Goal: Transaction & Acquisition: Purchase product/service

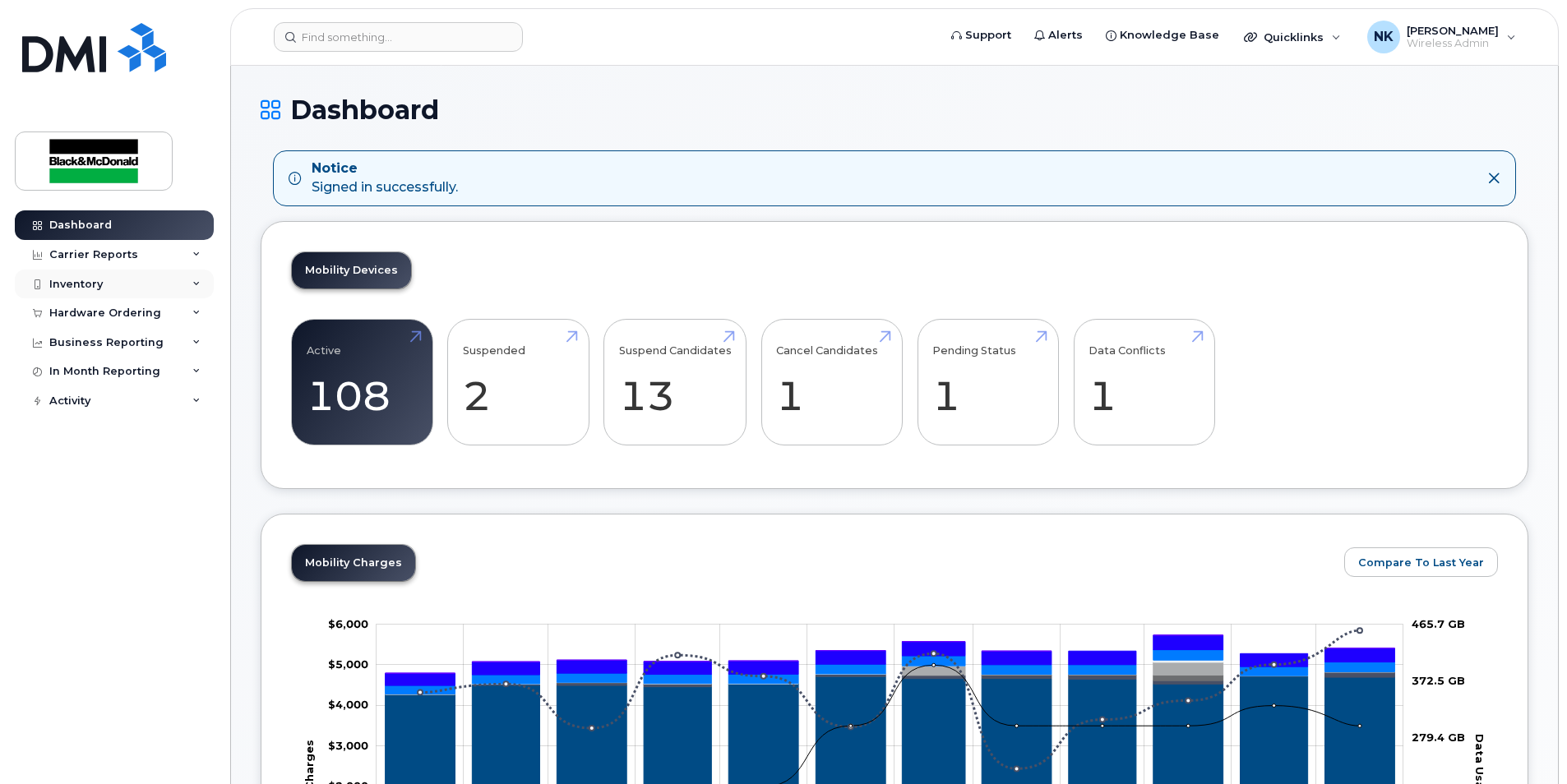
click at [73, 281] on div "Inventory" at bounding box center [76, 284] width 54 height 13
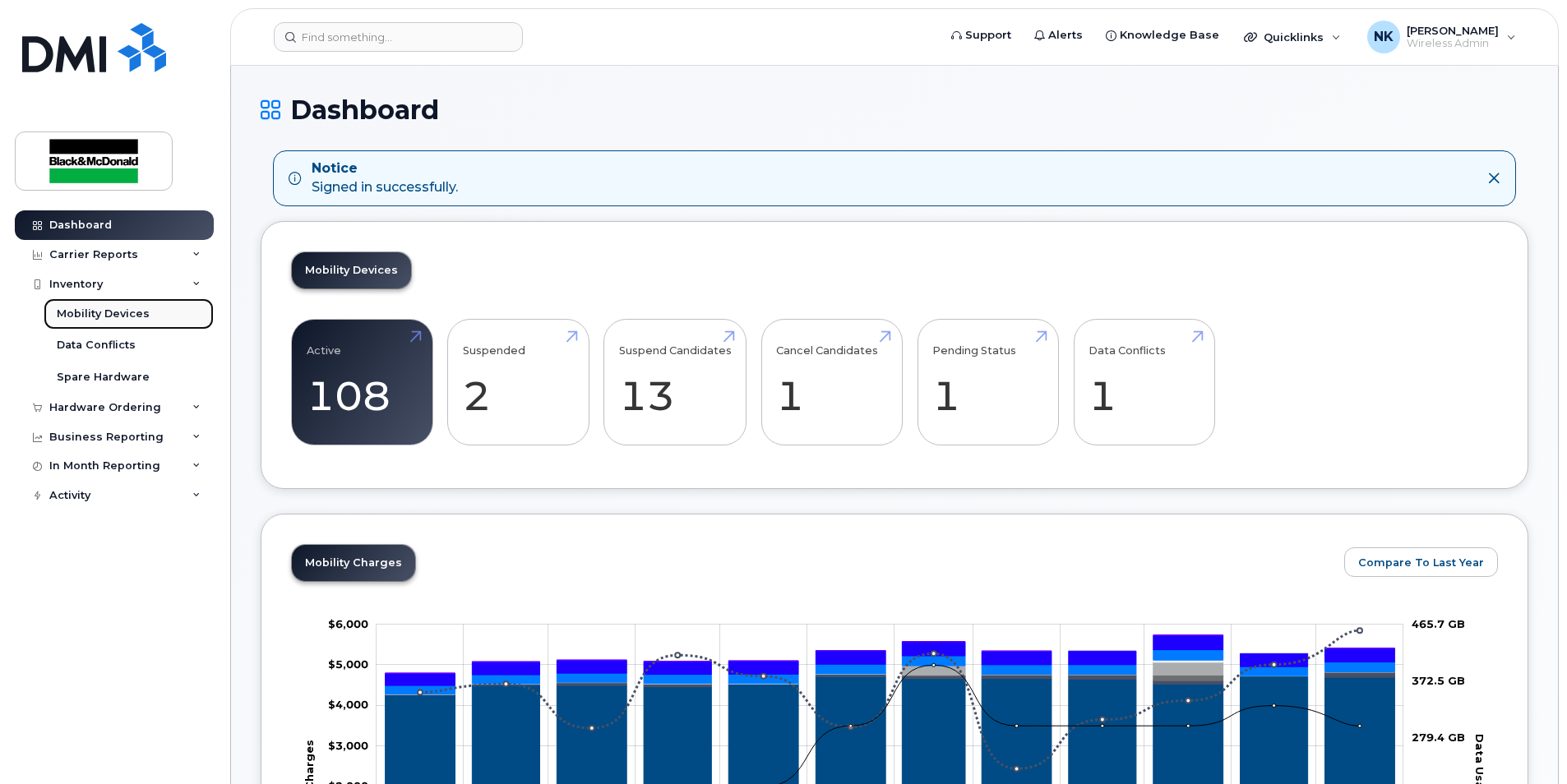
click at [89, 307] on div "Mobility Devices" at bounding box center [104, 313] width 93 height 15
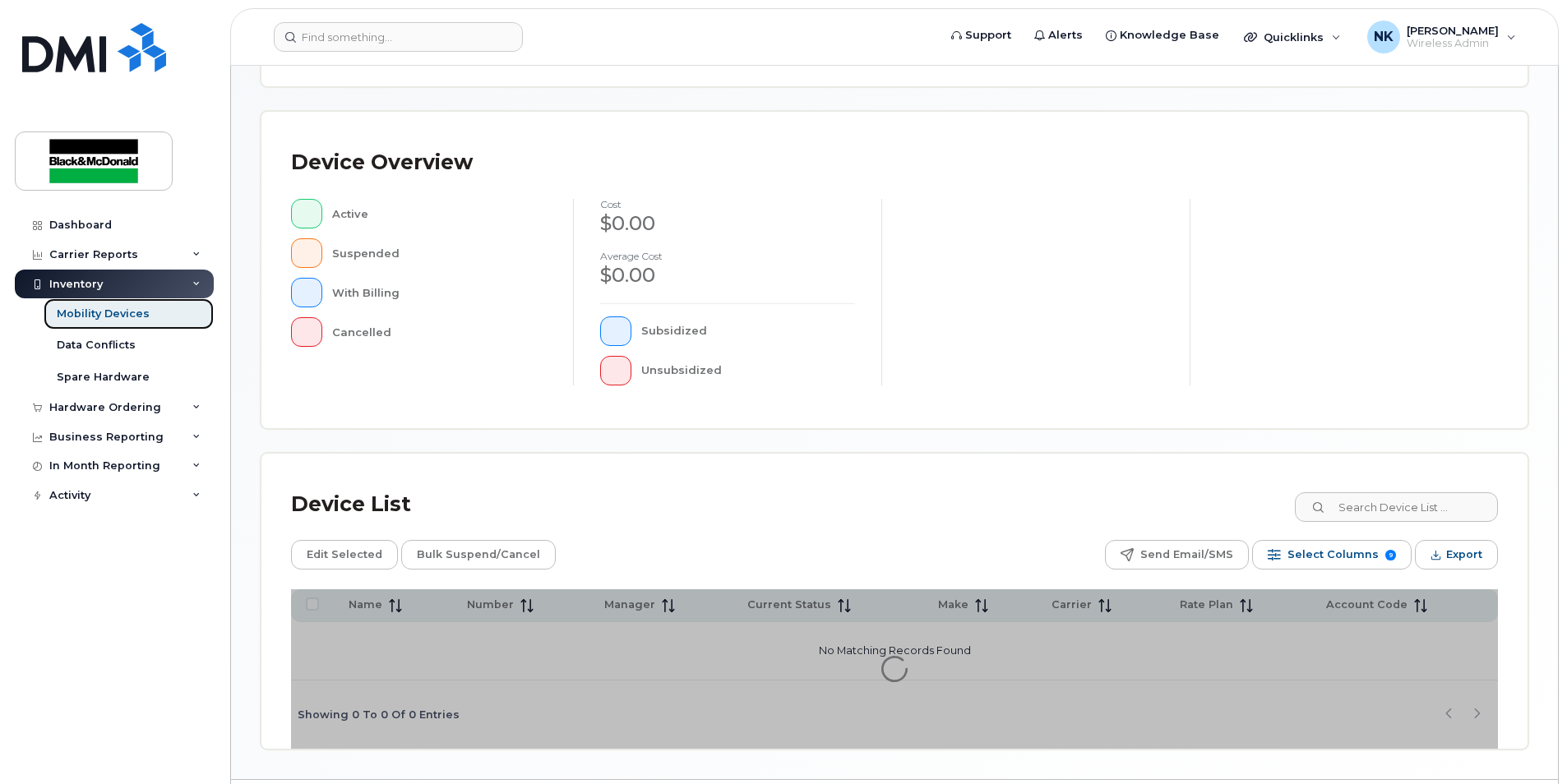
scroll to position [348, 0]
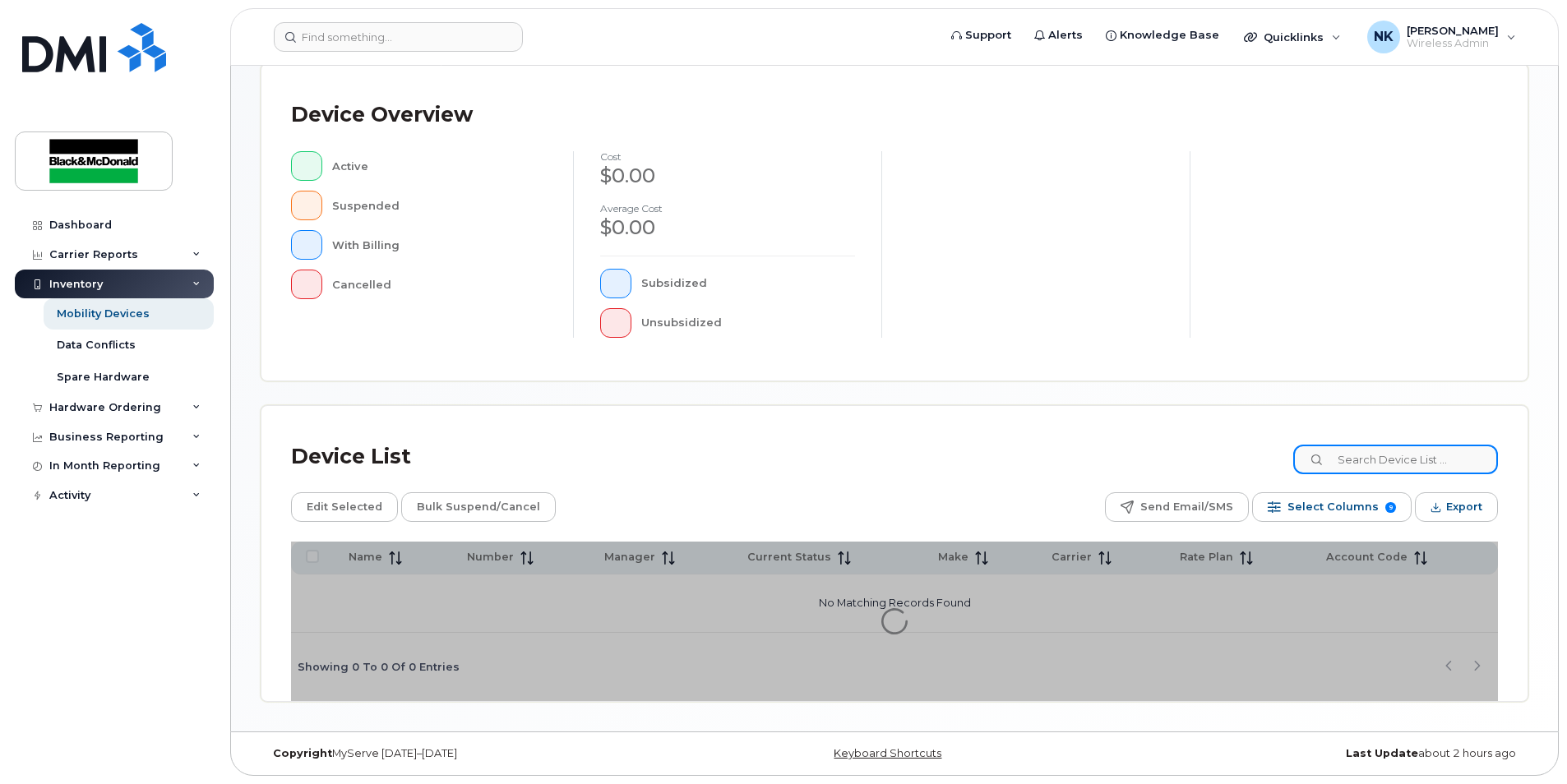
click at [1376, 460] on input at bounding box center [1395, 459] width 205 height 29
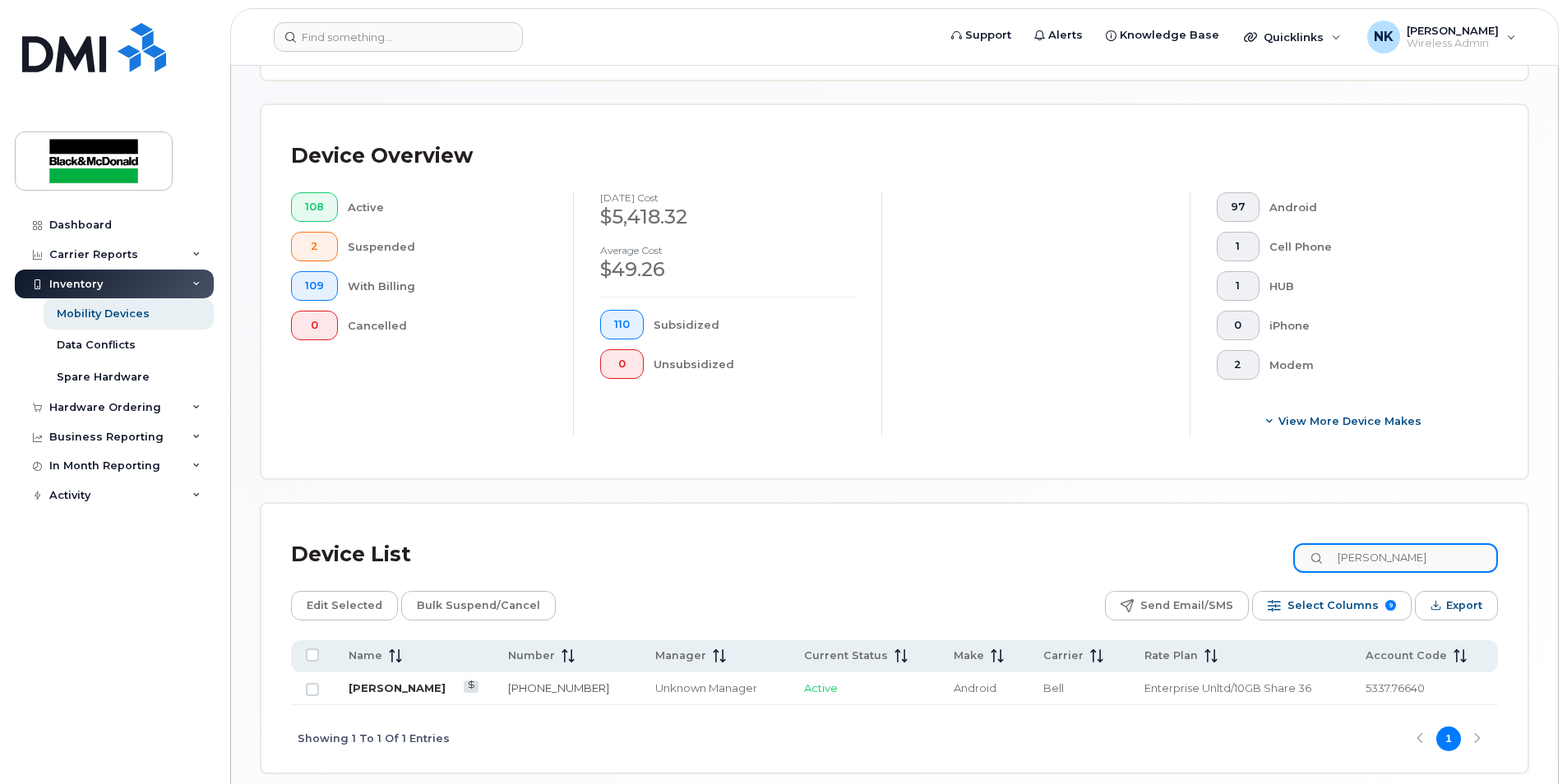
type input "sean bih"
click at [395, 690] on link "[PERSON_NAME]" at bounding box center [397, 687] width 97 height 13
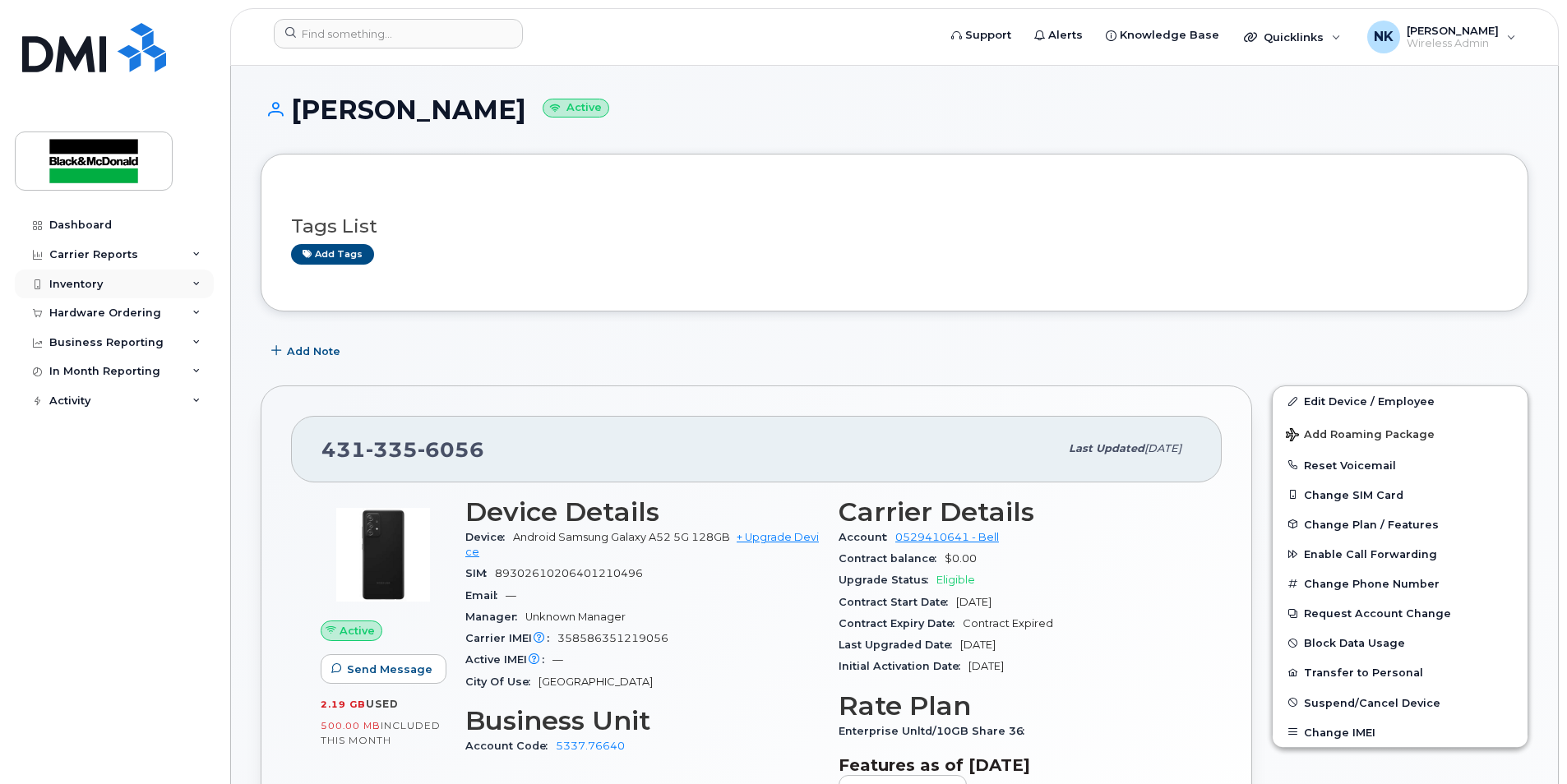
click at [80, 284] on div "Inventory" at bounding box center [76, 284] width 54 height 13
click at [85, 281] on div "Inventory" at bounding box center [76, 284] width 54 height 13
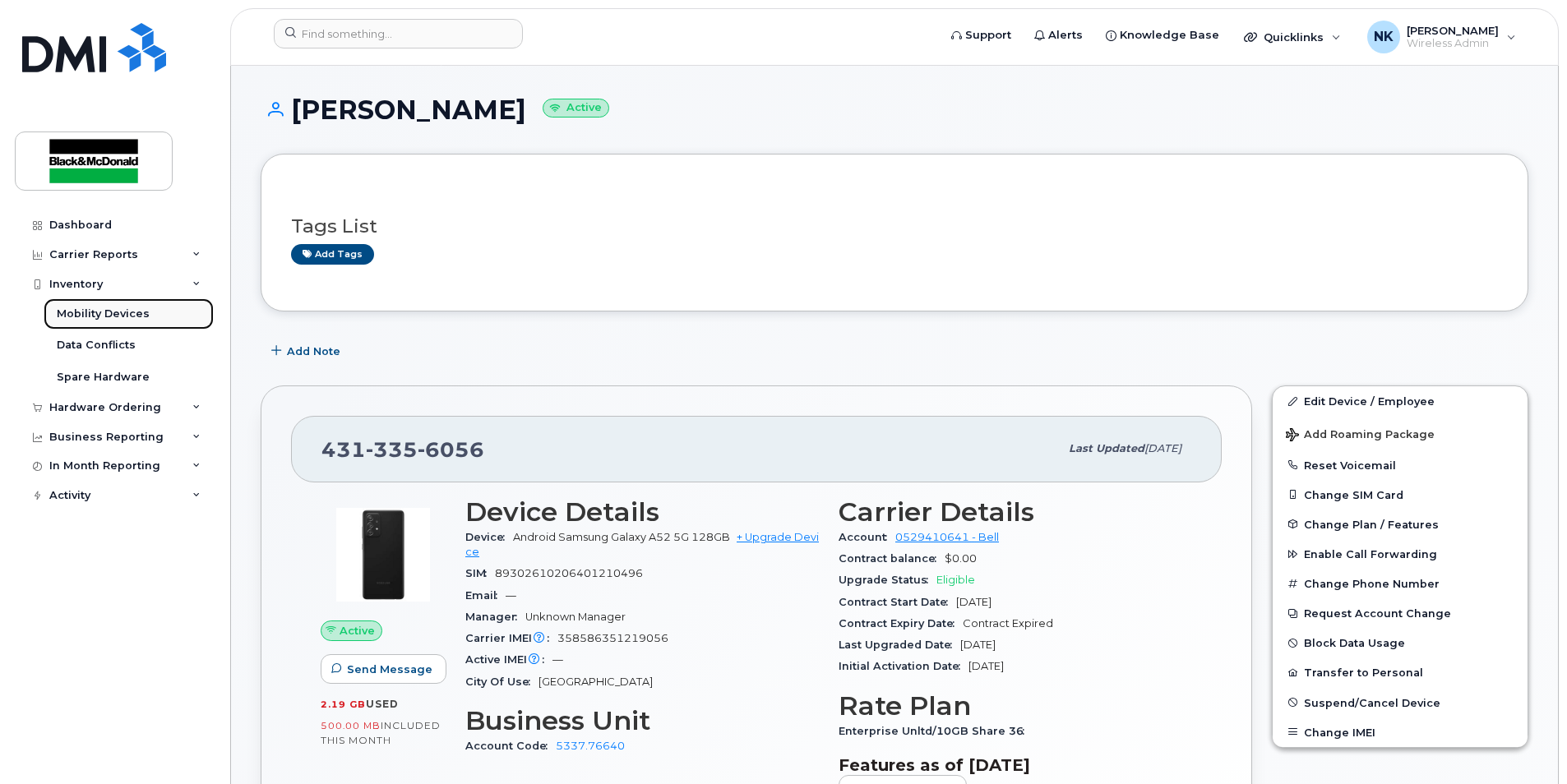
click at [85, 324] on link "Mobility Devices" at bounding box center [128, 313] width 170 height 31
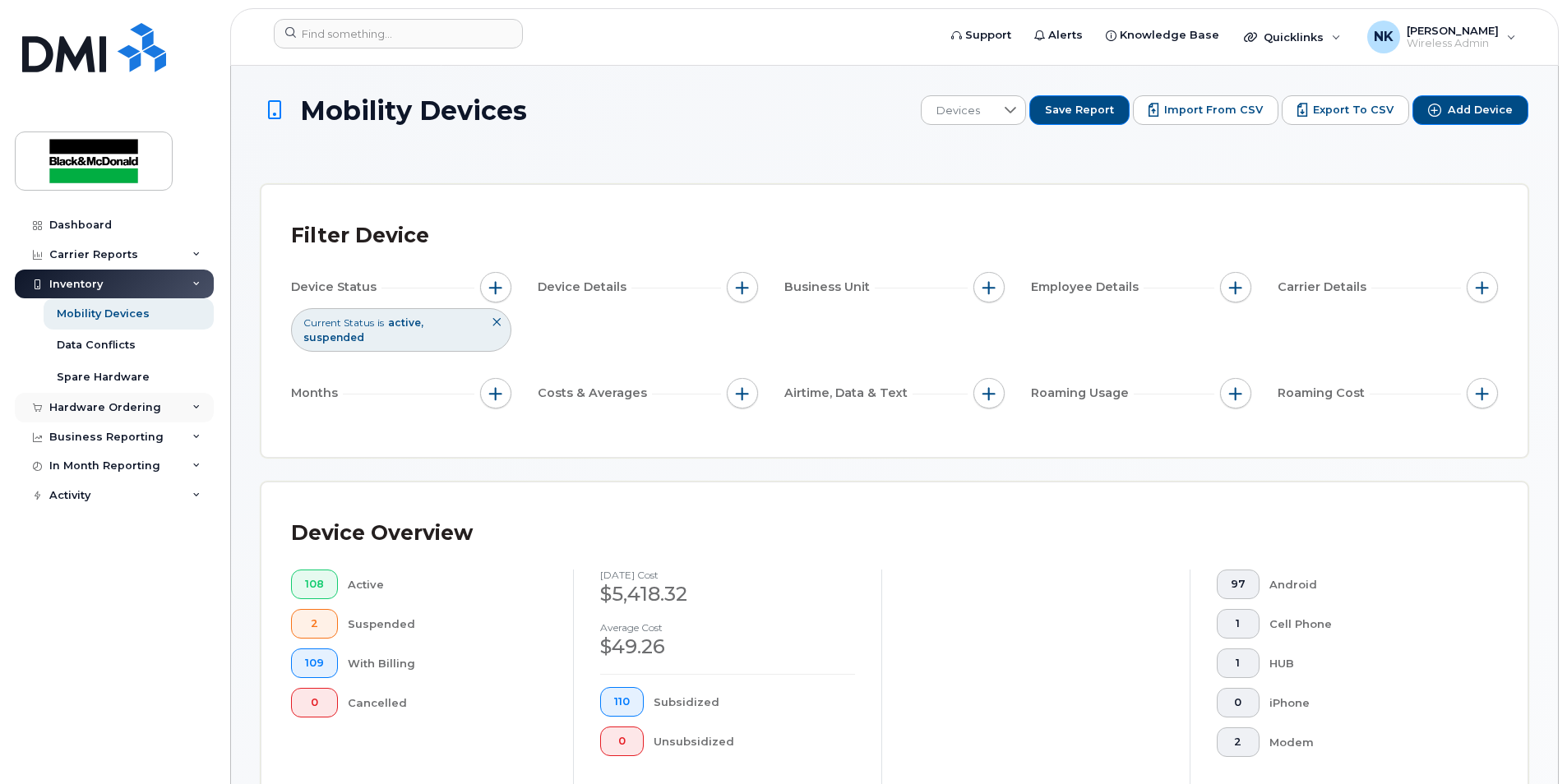
click at [123, 404] on div "Hardware Ordering" at bounding box center [105, 407] width 111 height 13
click at [86, 473] on div "Orders" at bounding box center [77, 469] width 41 height 15
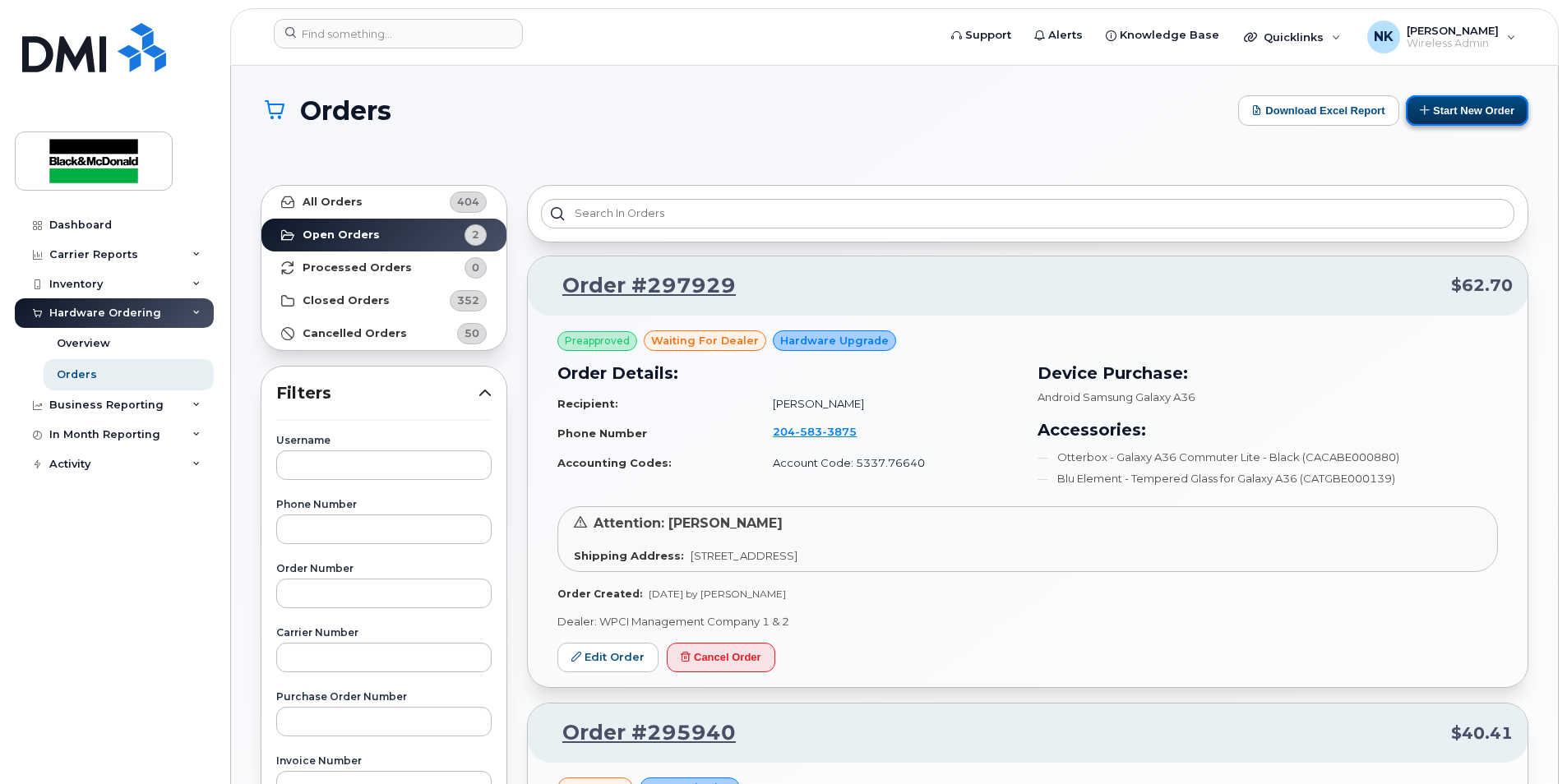
click at [1462, 111] on button "Start New Order" at bounding box center [1467, 110] width 123 height 30
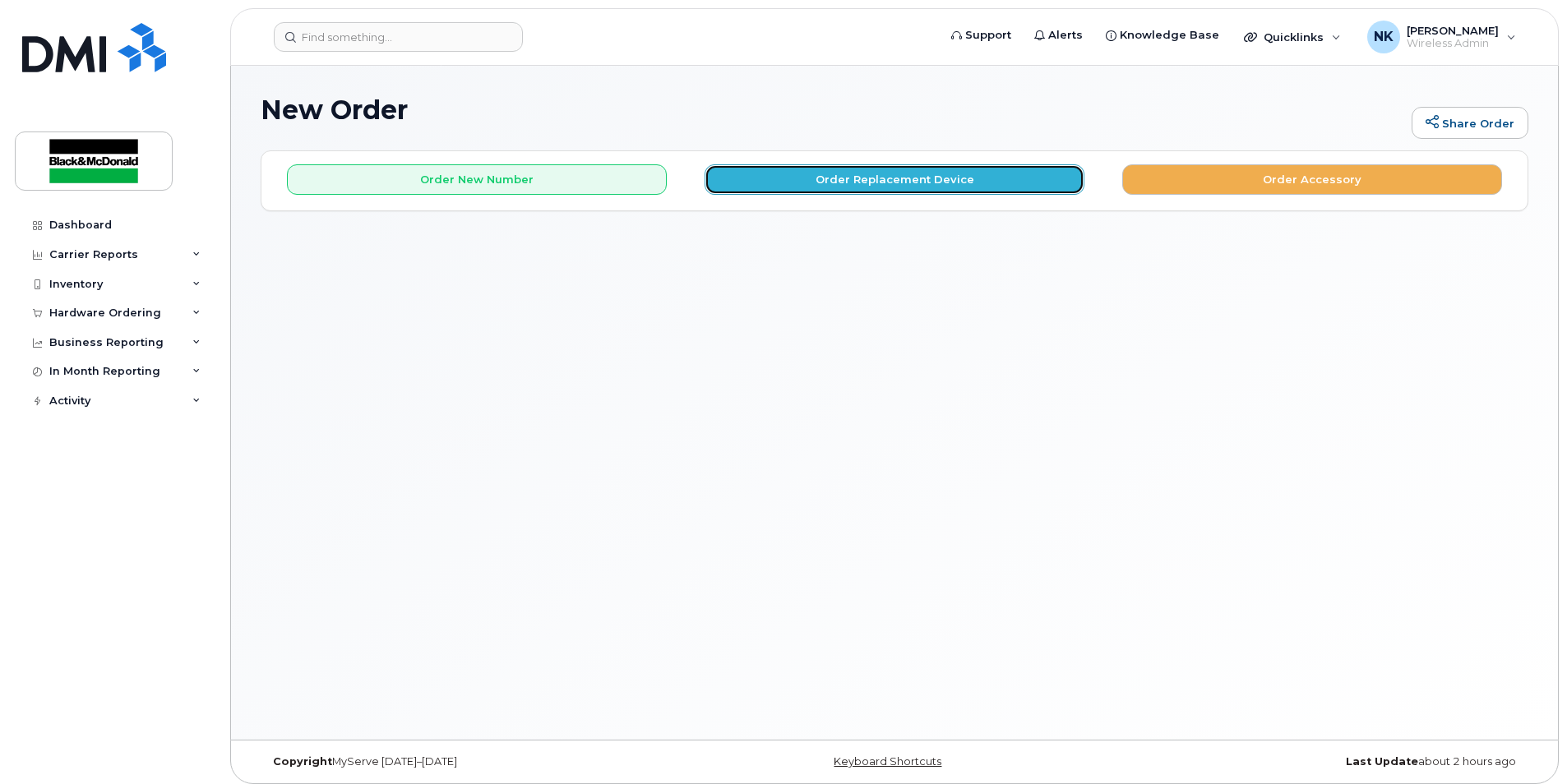
click at [988, 181] on button "Order Replacement Device" at bounding box center [895, 179] width 380 height 30
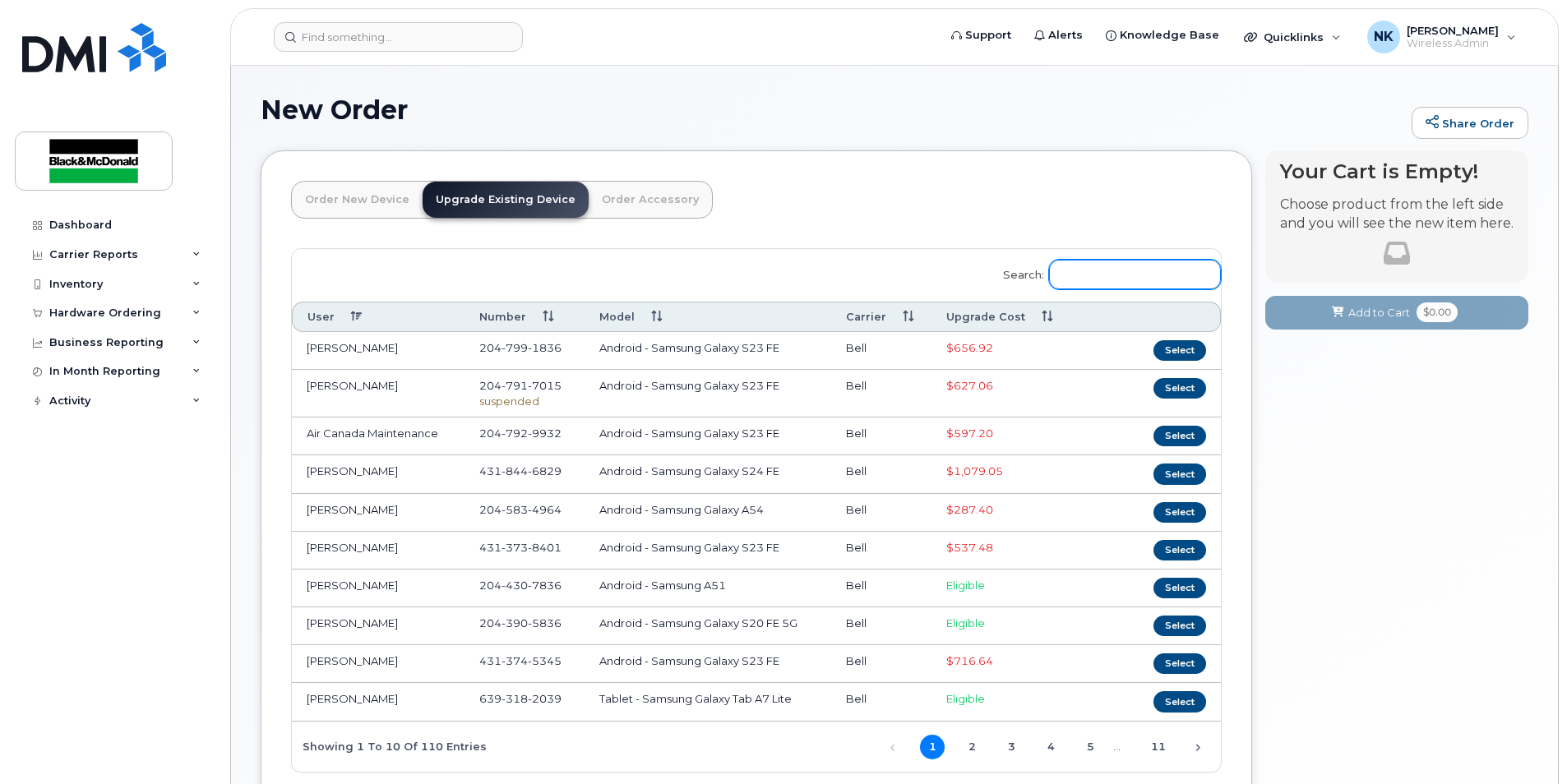
click at [1120, 271] on input "Search:" at bounding box center [1134, 275] width 172 height 29
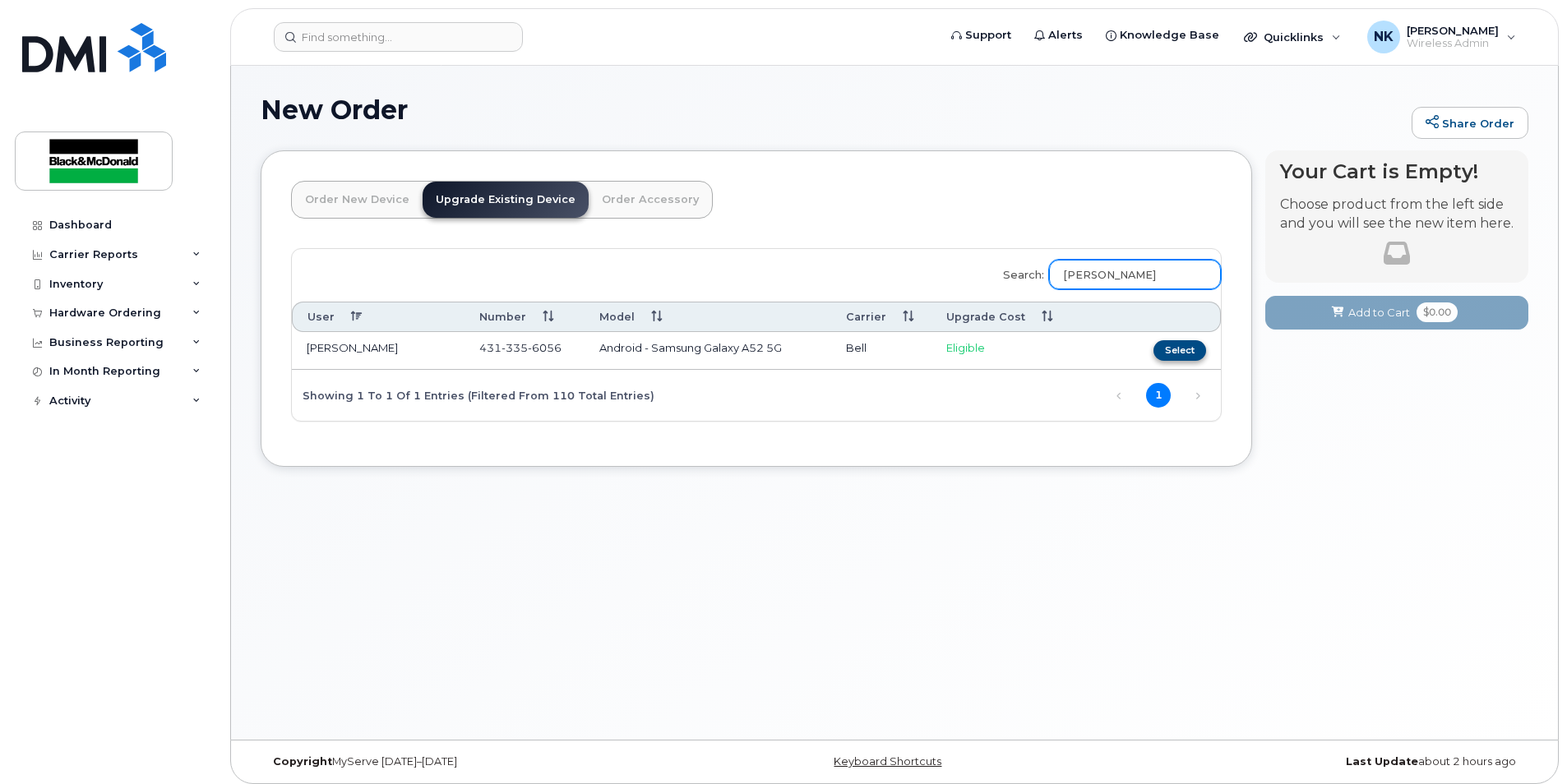
type input "sean"
click at [1170, 352] on button "Select" at bounding box center [1179, 351] width 53 height 21
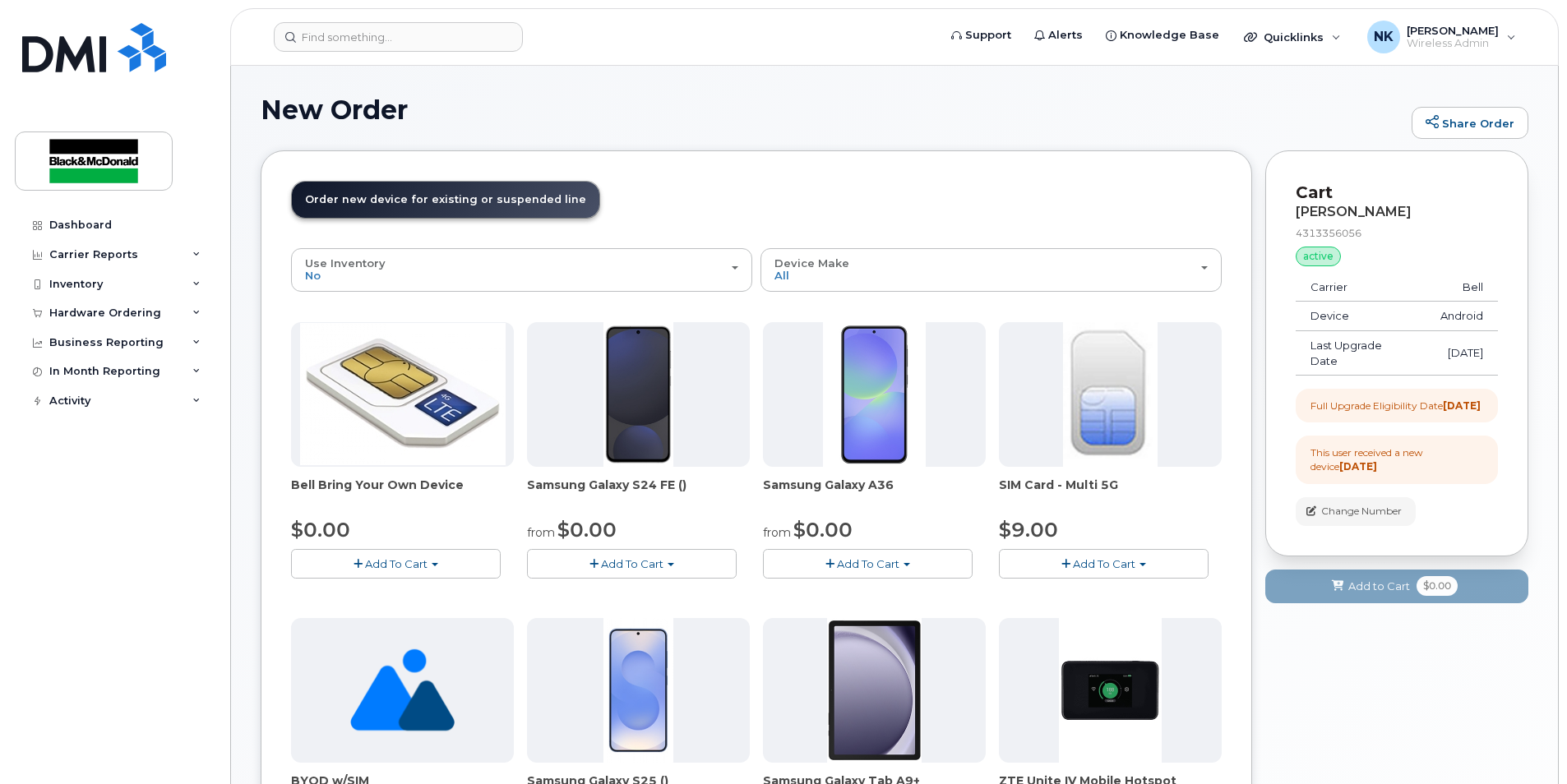
click at [934, 567] on button "Add To Cart" at bounding box center [867, 563] width 210 height 28
click at [872, 597] on link "$0.00 - 3 year term - voice & data plan" at bounding box center [885, 595] width 238 height 21
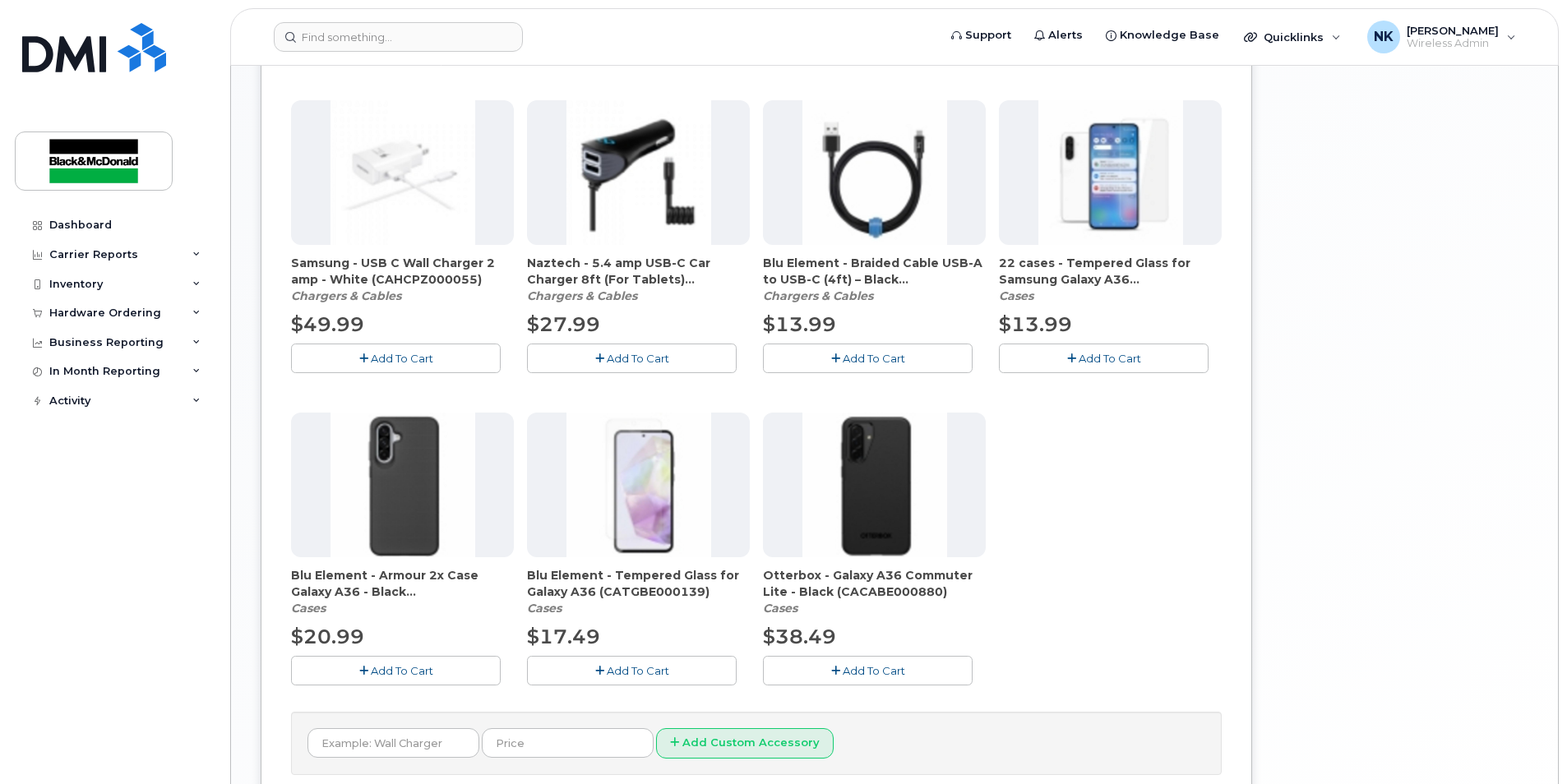
scroll to position [904, 0]
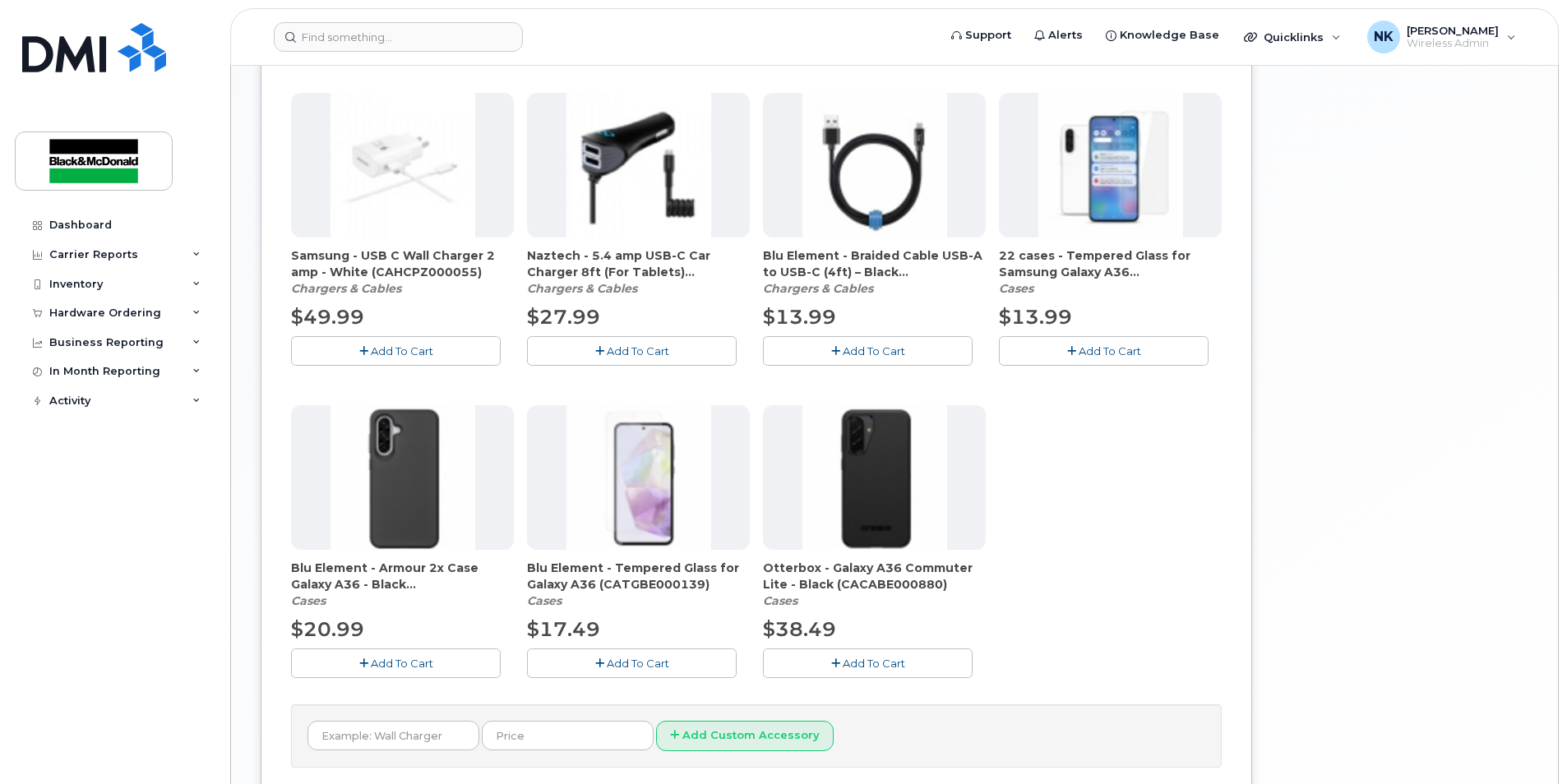
click at [694, 663] on button "Add To Cart" at bounding box center [631, 662] width 210 height 28
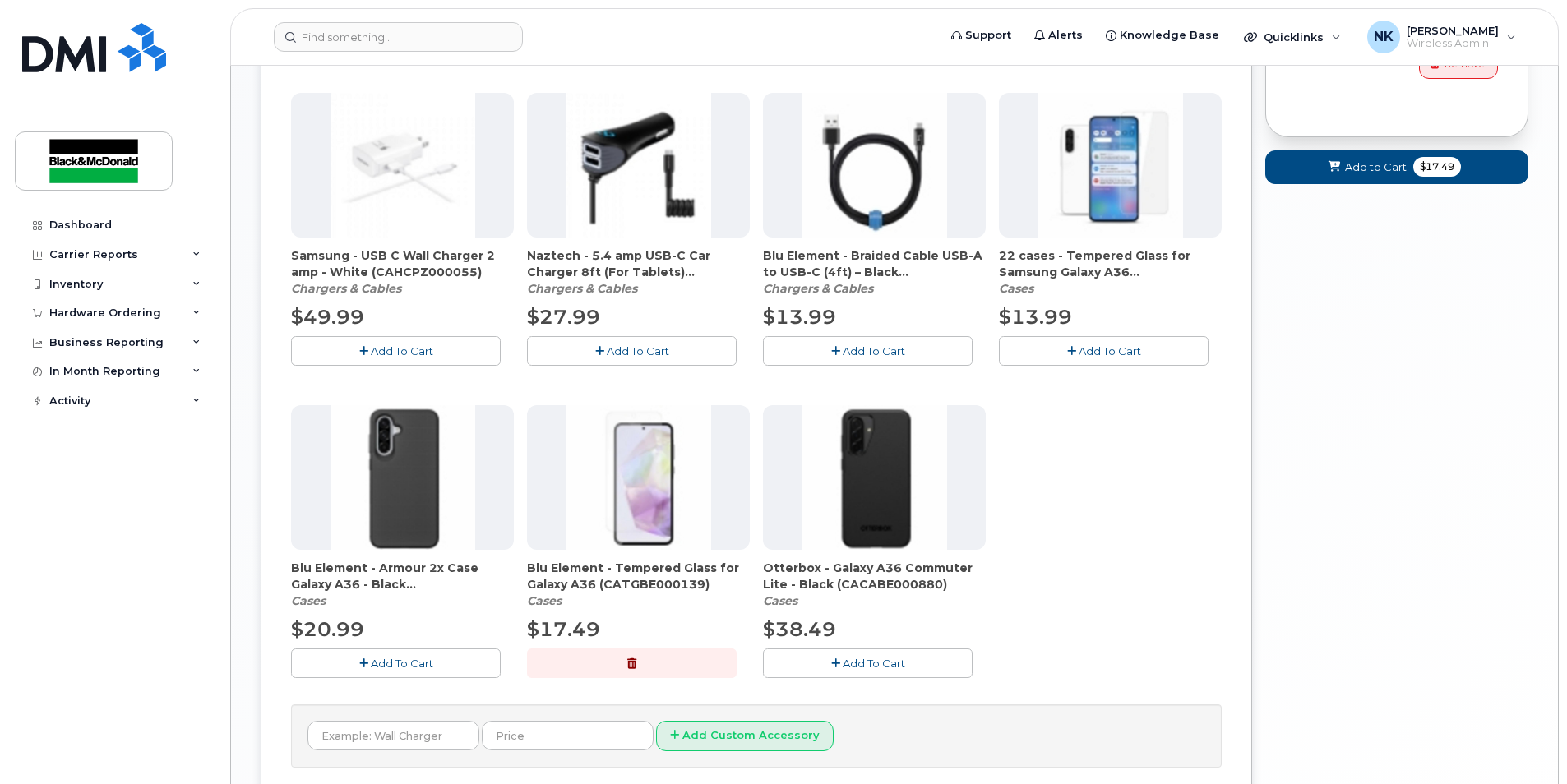
click at [848, 669] on span "Add To Cart" at bounding box center [873, 662] width 62 height 13
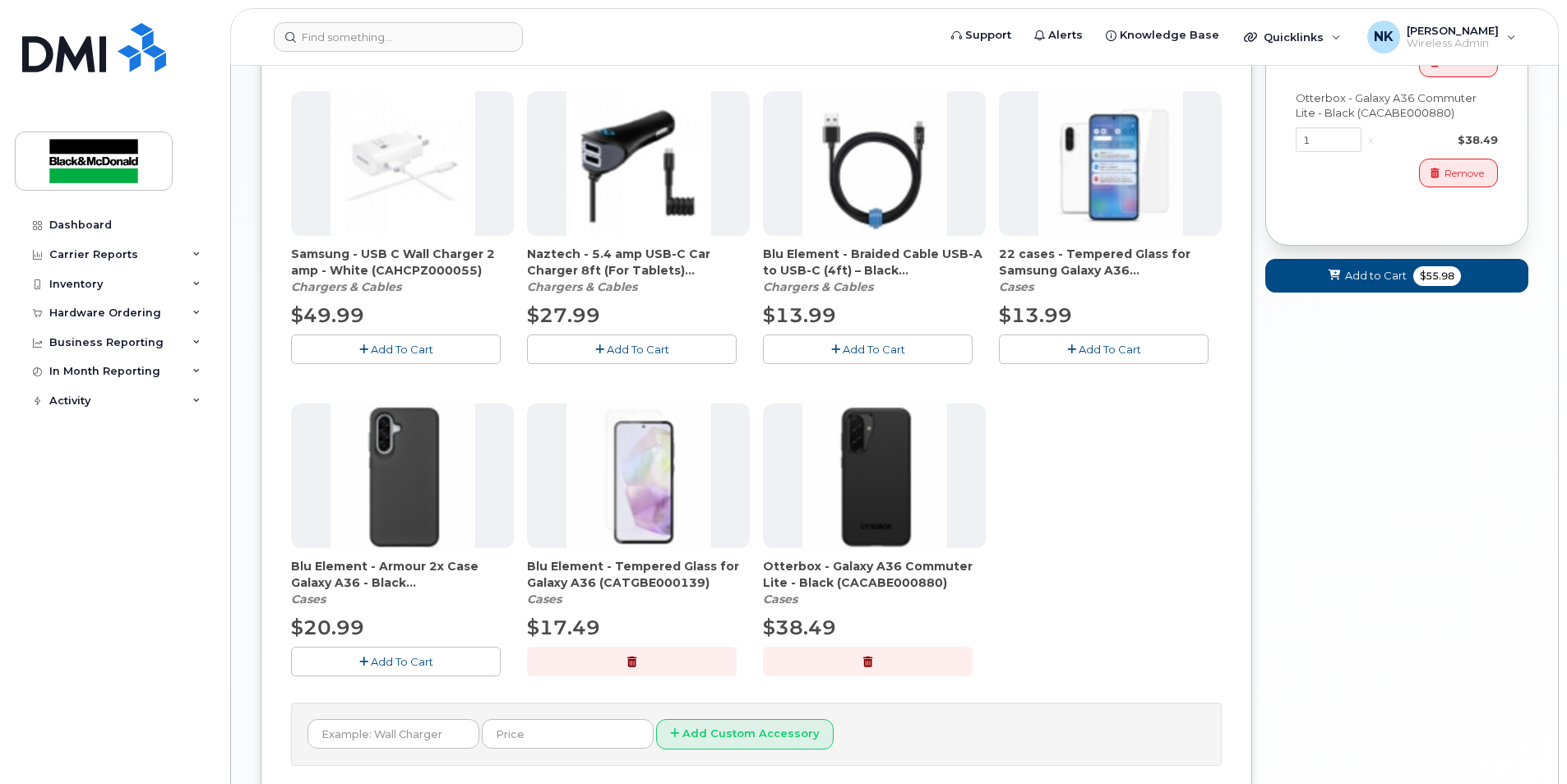
scroll to position [876, 0]
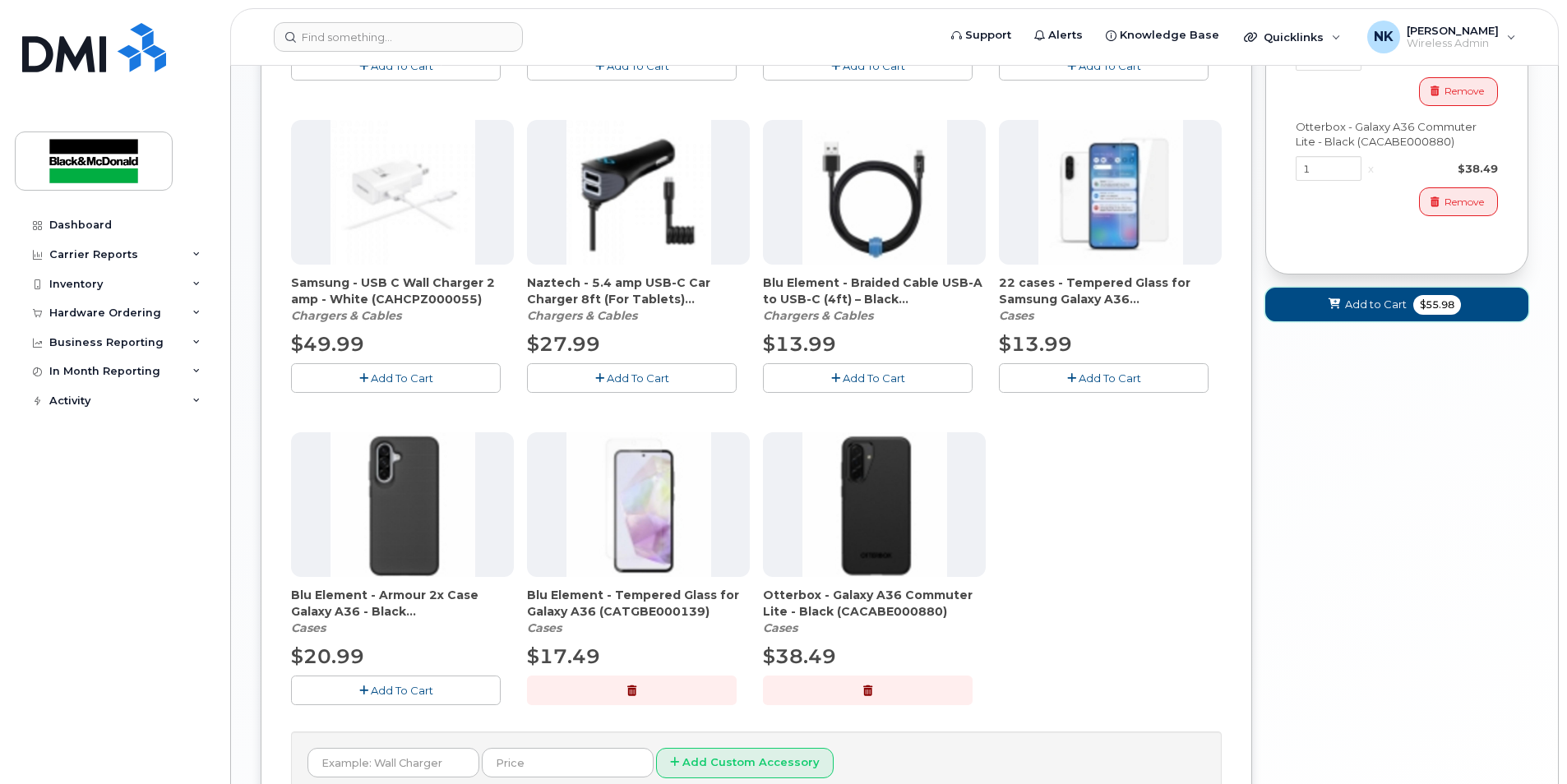
click at [1407, 321] on button "Add to Cart $55.98" at bounding box center [1397, 304] width 263 height 34
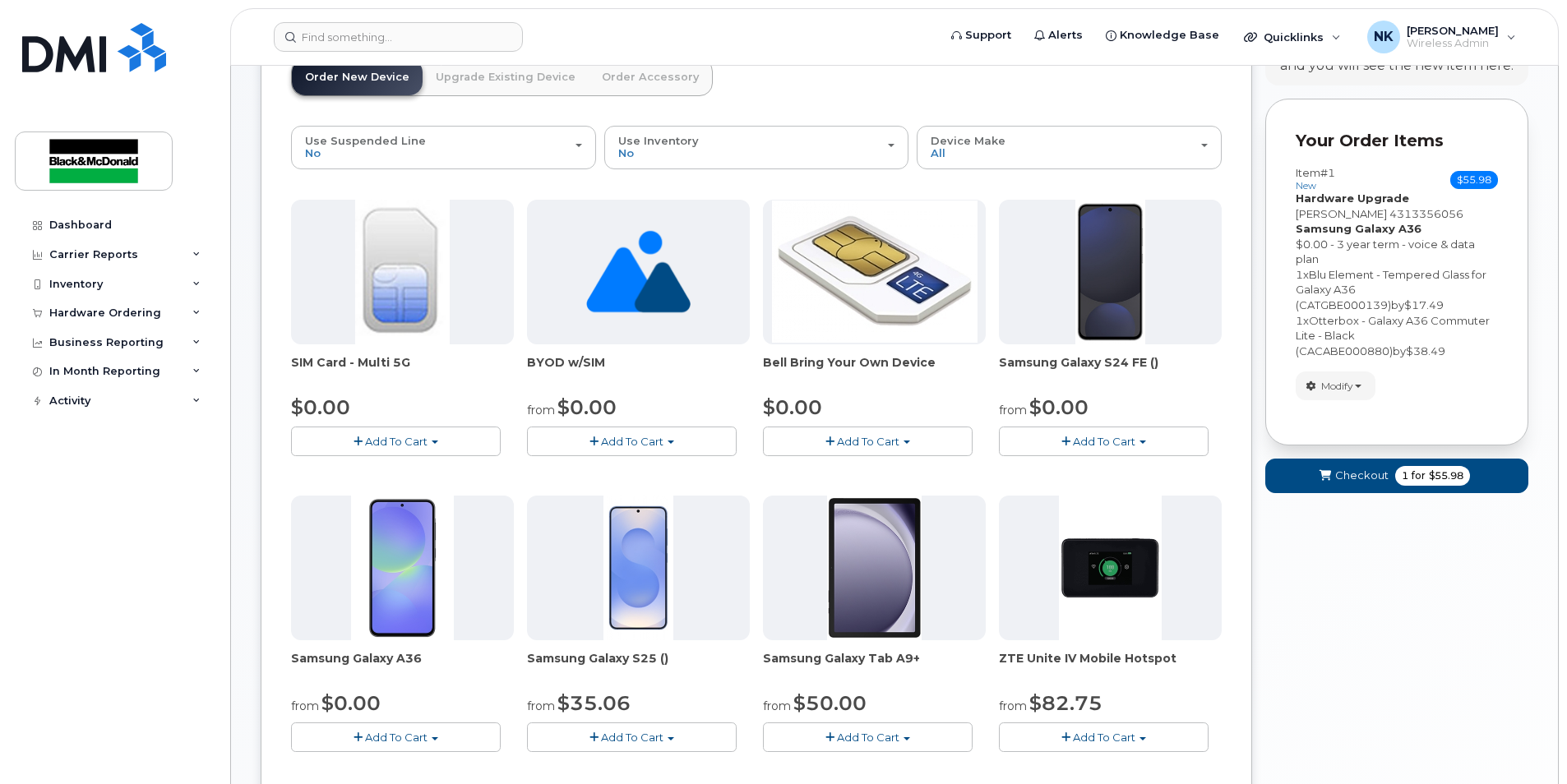
scroll to position [0, 0]
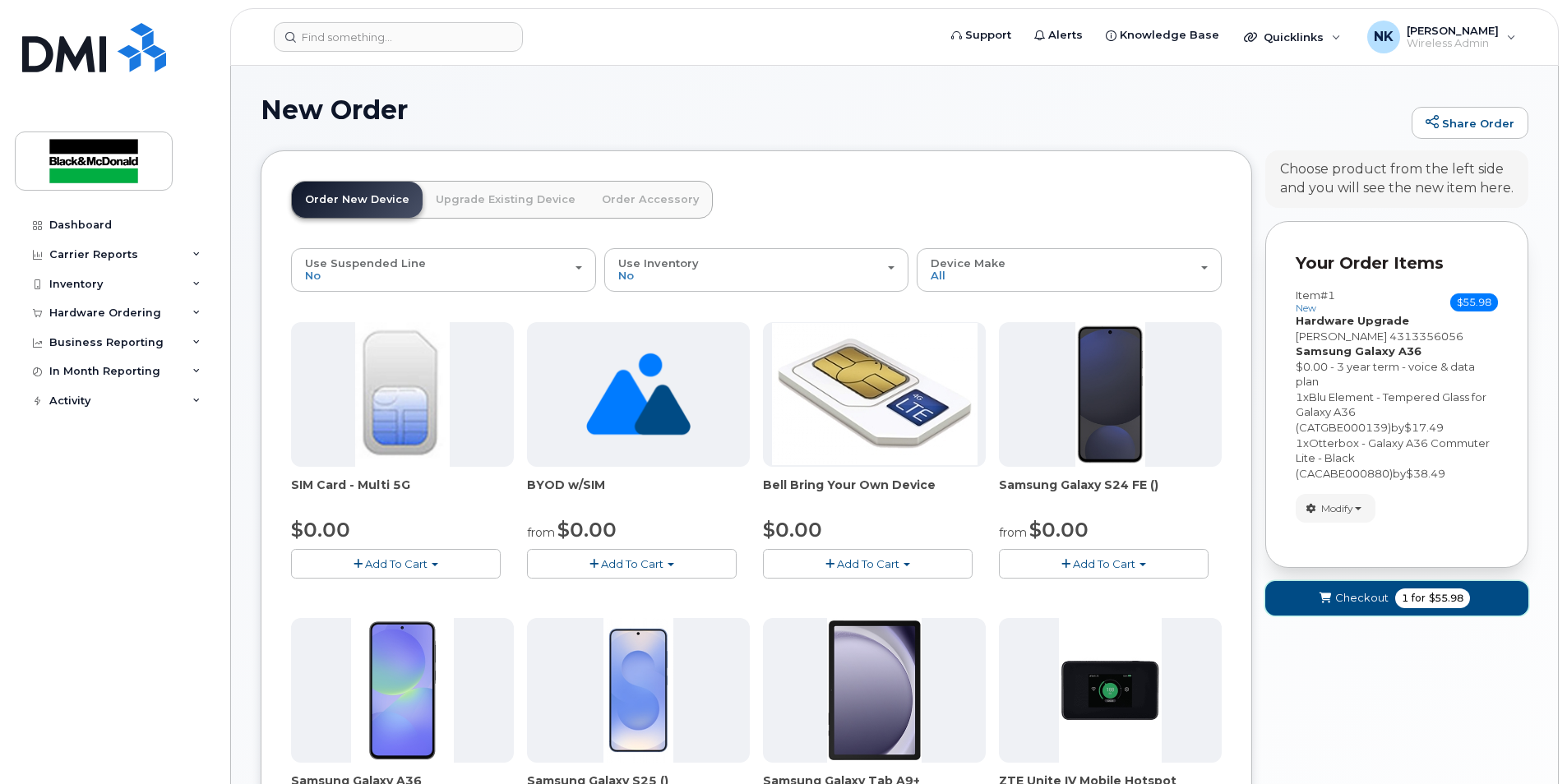
click at [1391, 610] on button "Checkout 1 for $55.98" at bounding box center [1397, 597] width 263 height 34
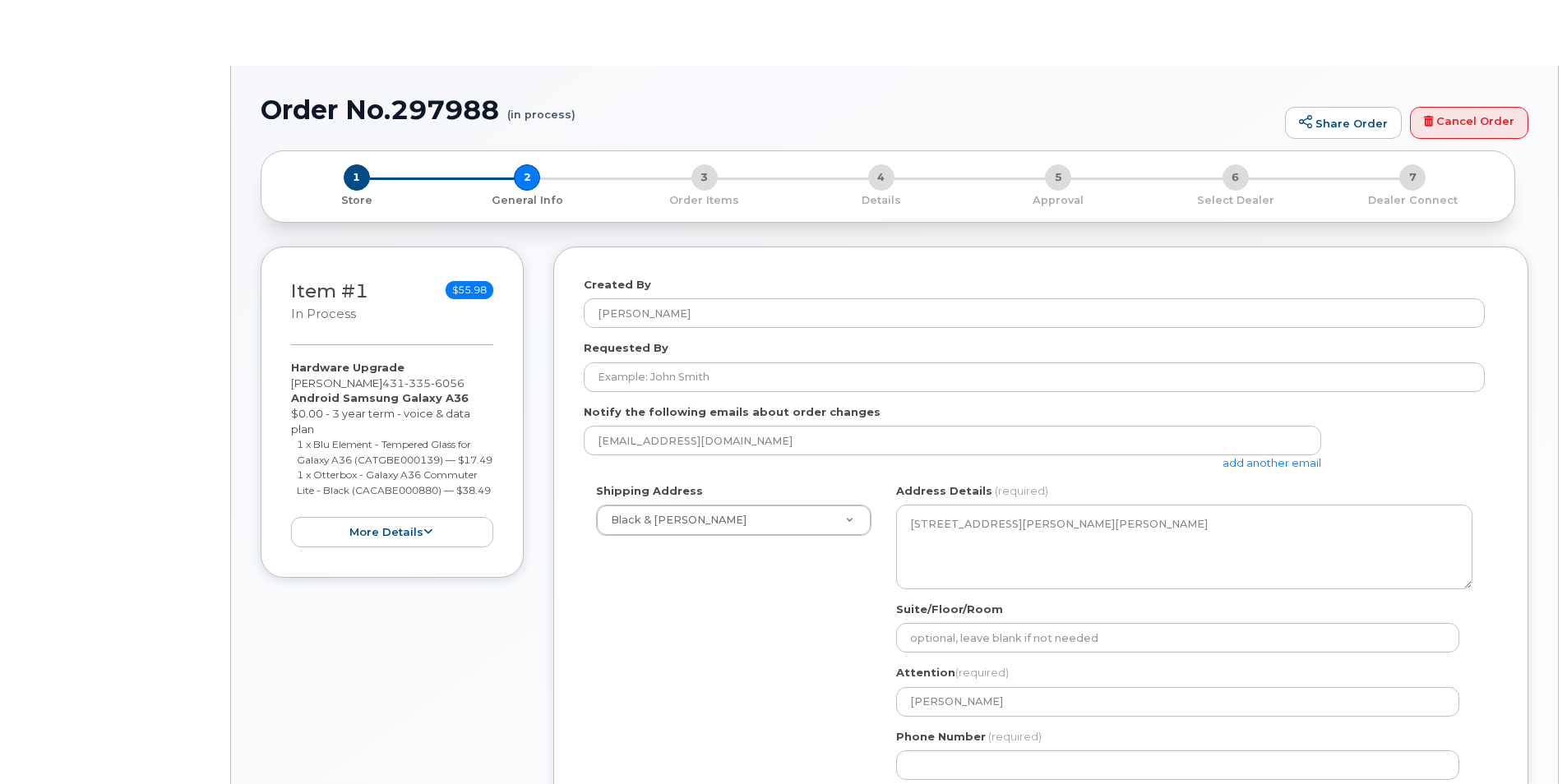
select select
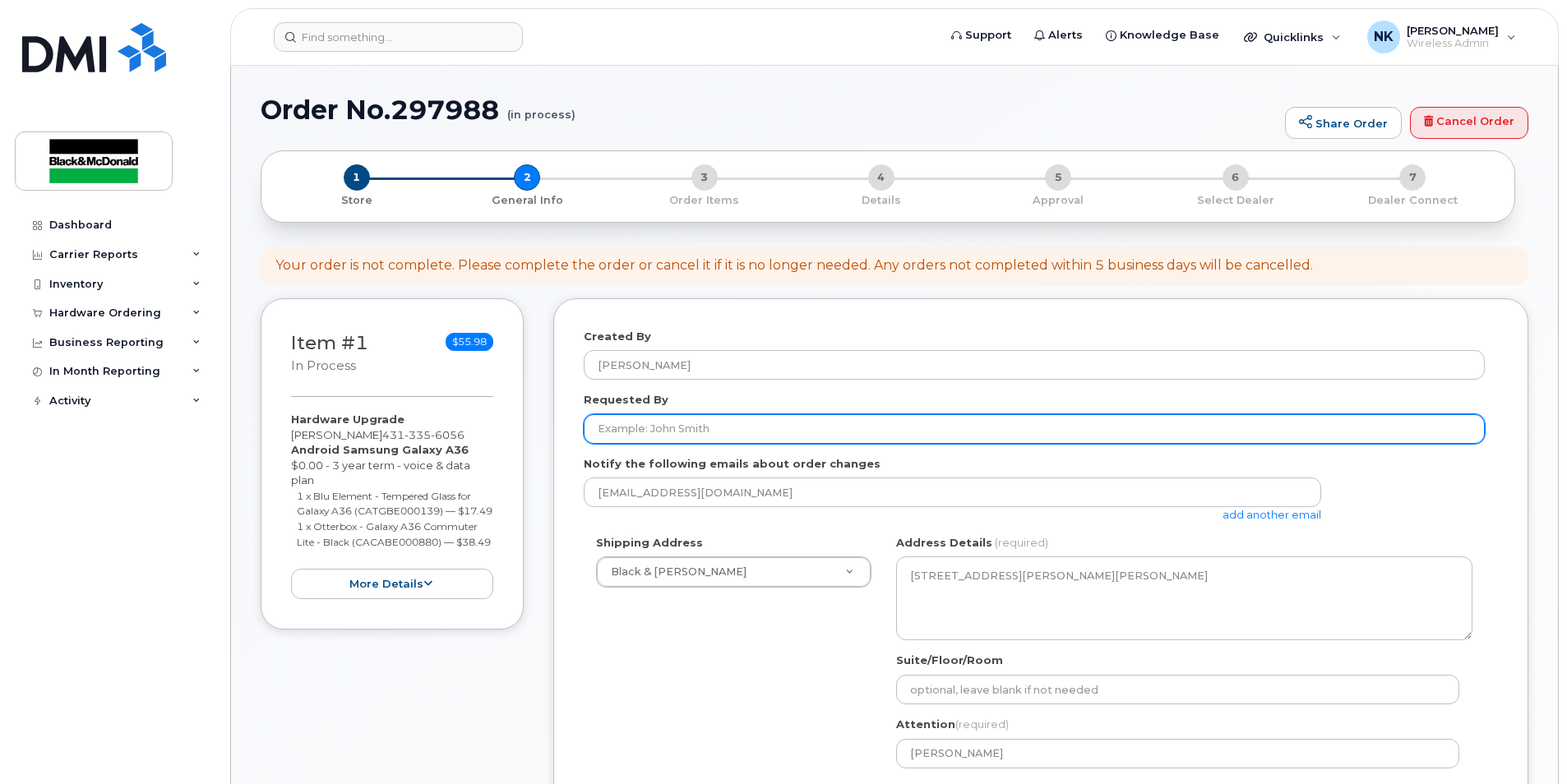
click at [713, 433] on input "Requested By" at bounding box center [1034, 429] width 901 height 29
type input "[PERSON_NAME]"
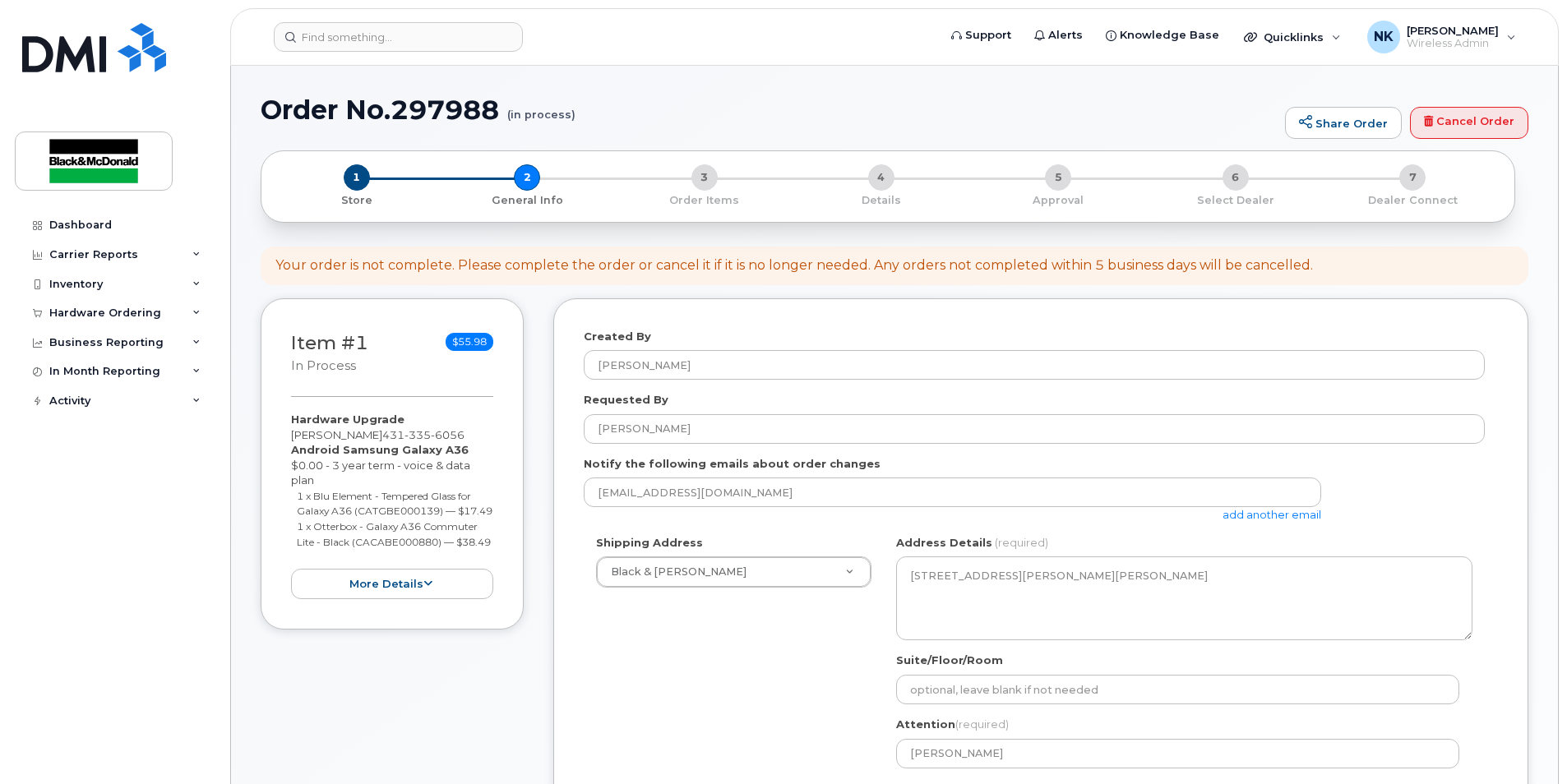
click at [846, 534] on form "Created By [PERSON_NAME] Requested By [PERSON_NAME] Notify the following emails…" at bounding box center [1041, 696] width 914 height 735
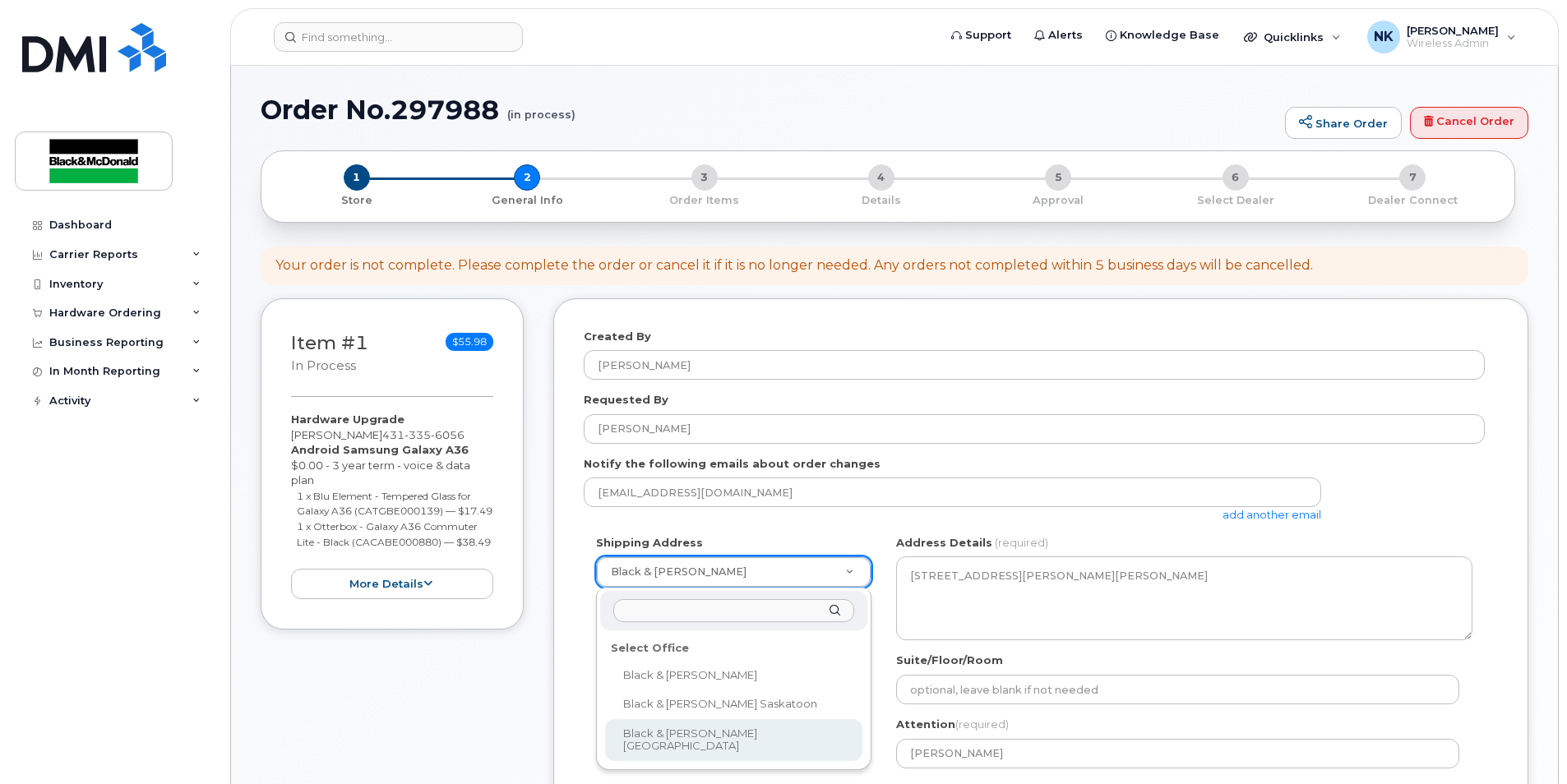
select select
type textarea "[STREET_ADDRESS]"
type input "[PERSON_NAME]"
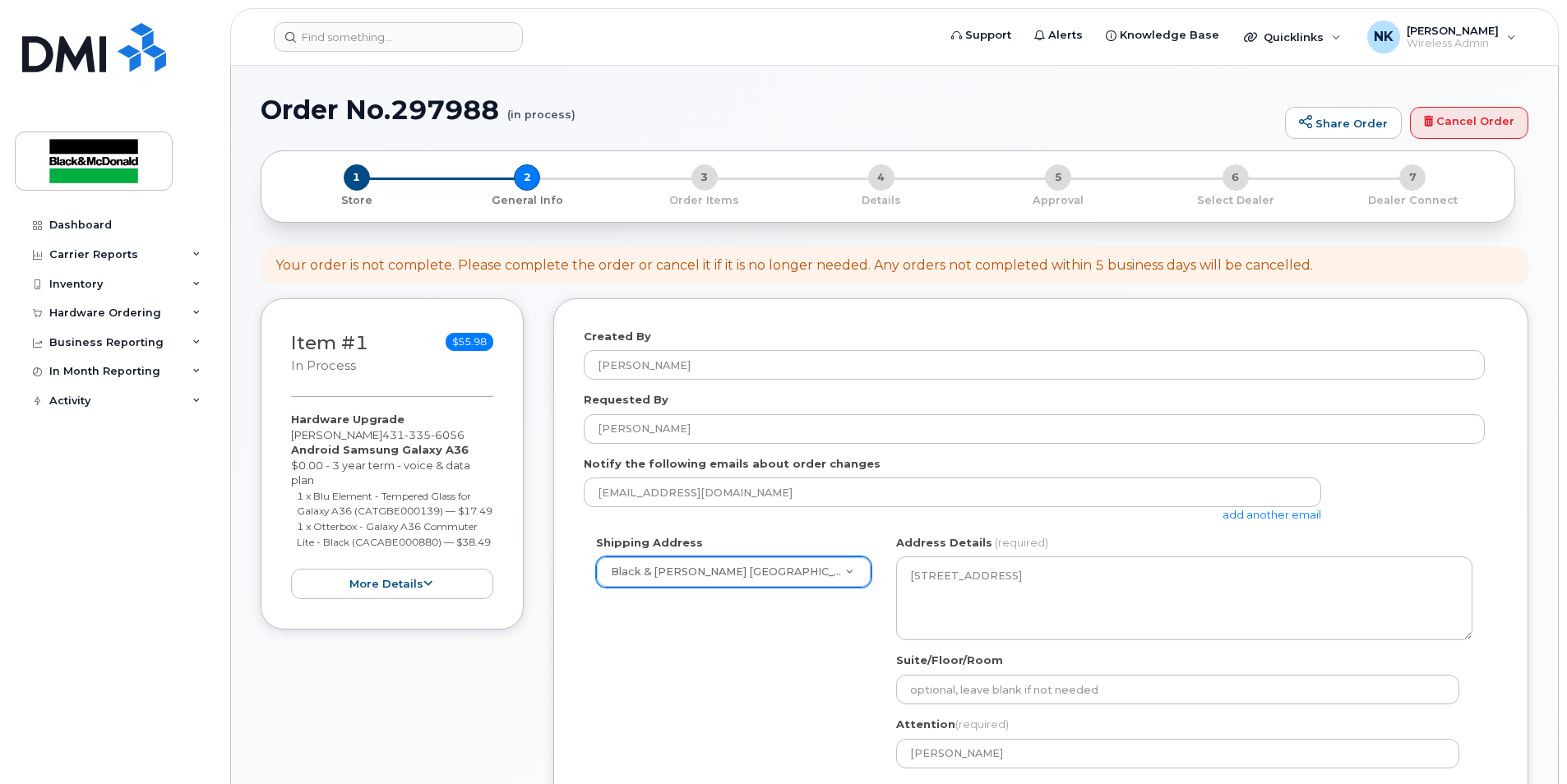
click at [780, 680] on div "Shipping Address Black & McDonald Winnipeg Black & McDonald Regina Black & McDo…" at bounding box center [1034, 690] width 901 height 309
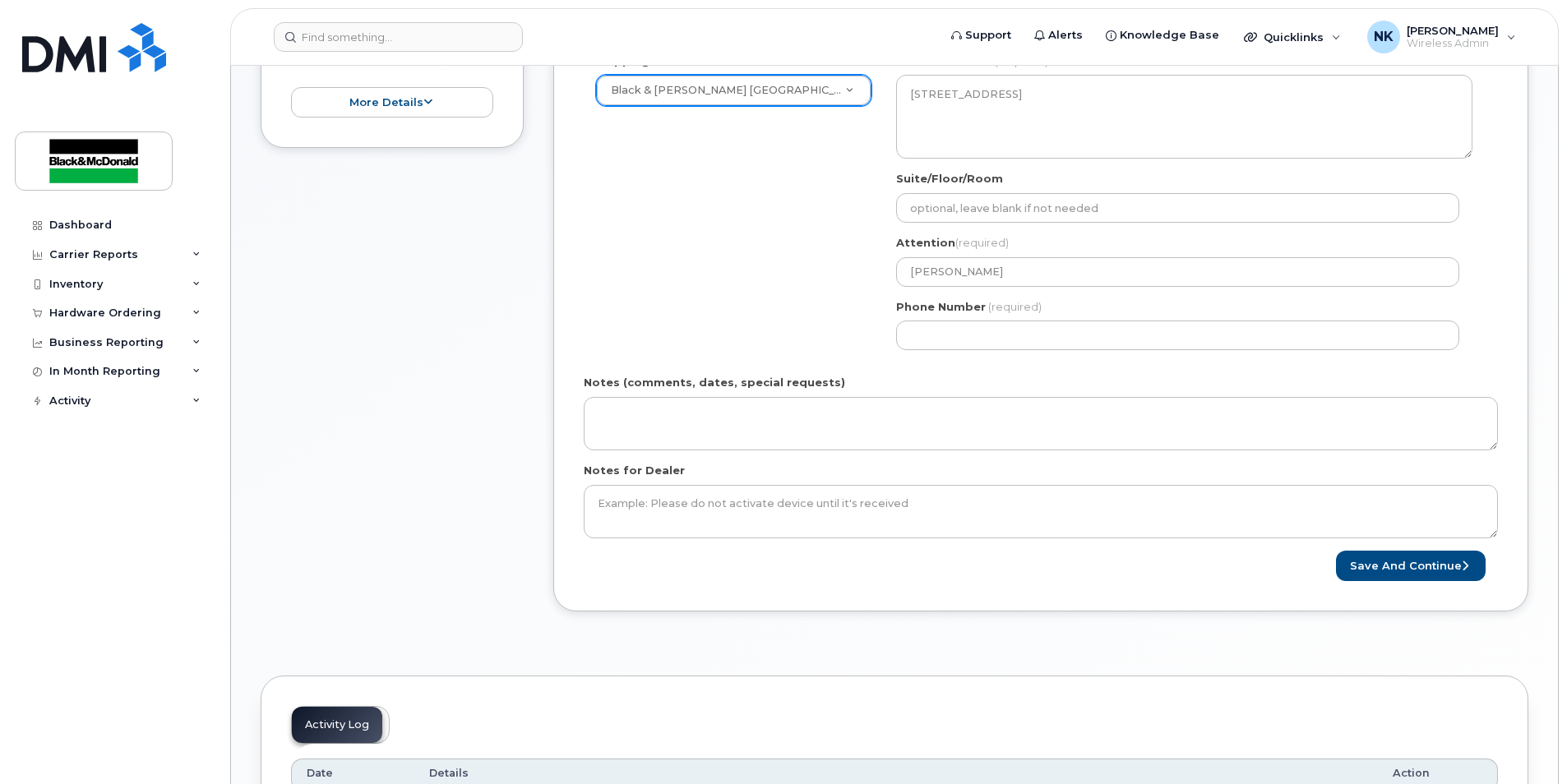
scroll to position [493, 0]
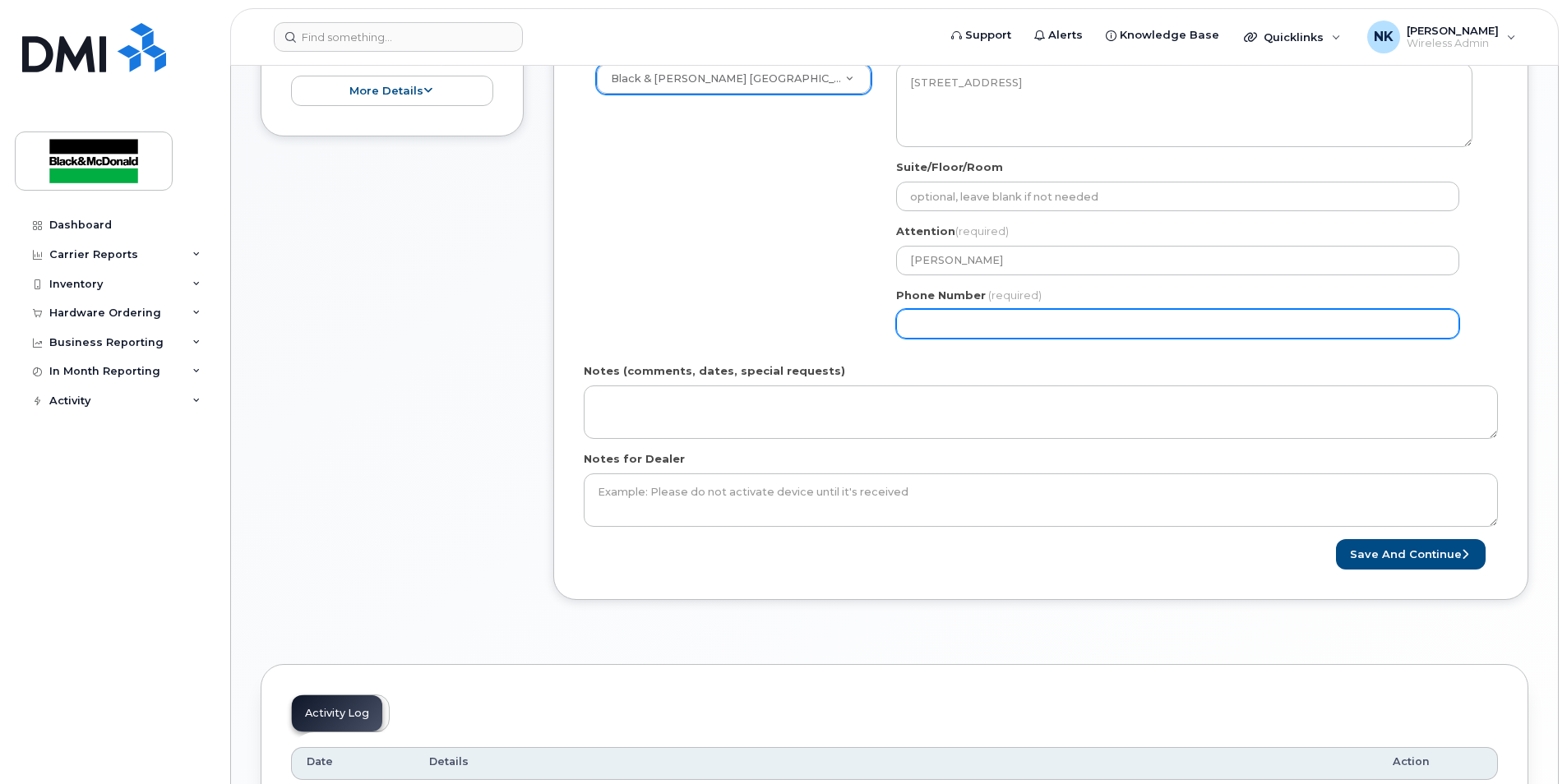
click at [1078, 337] on input "Phone Number" at bounding box center [1177, 324] width 563 height 29
type input "2047744403"
select select
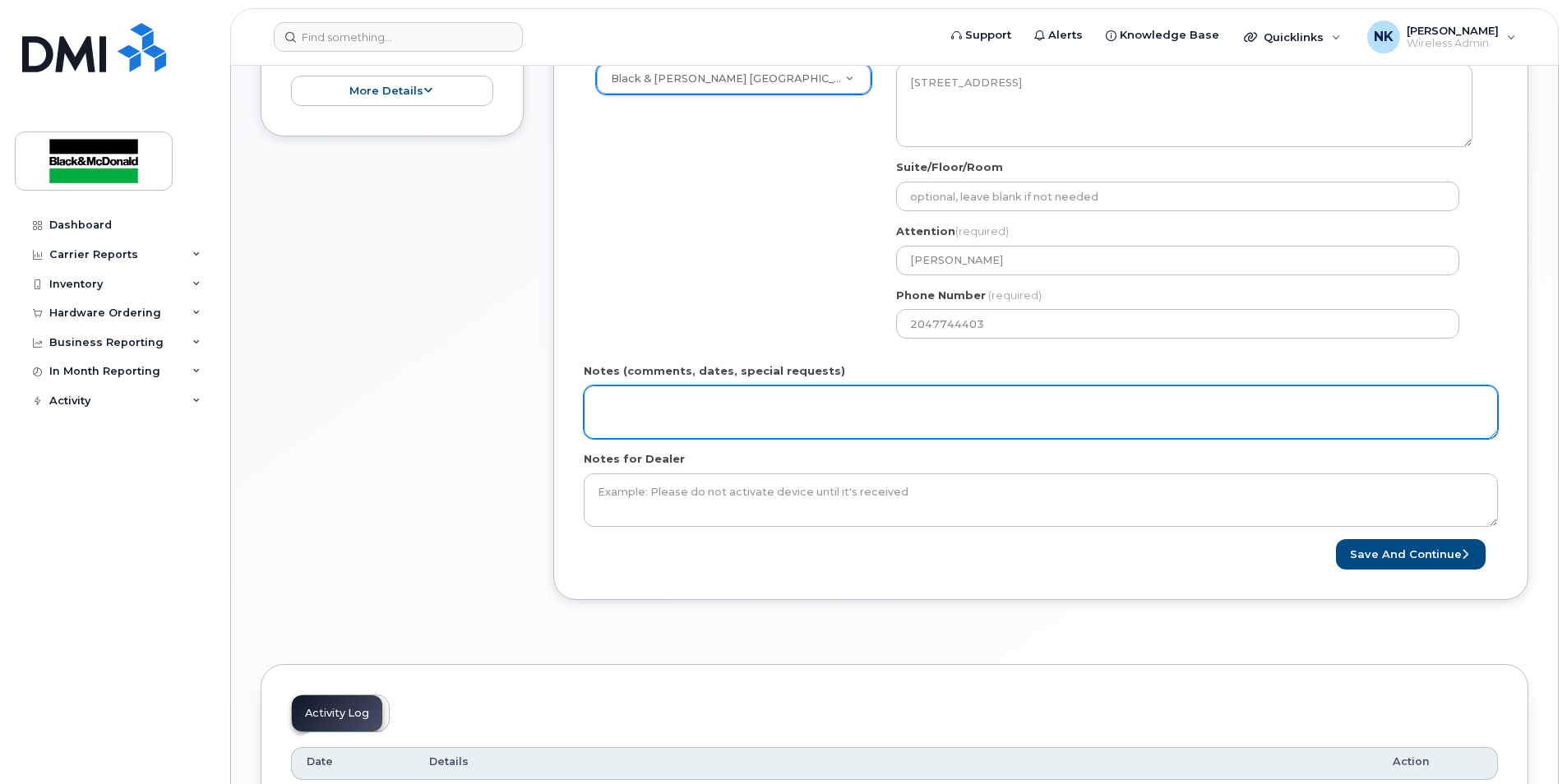
click at [1182, 397] on textarea "Notes (comments, dates, special requests)" at bounding box center [1041, 412] width 914 height 54
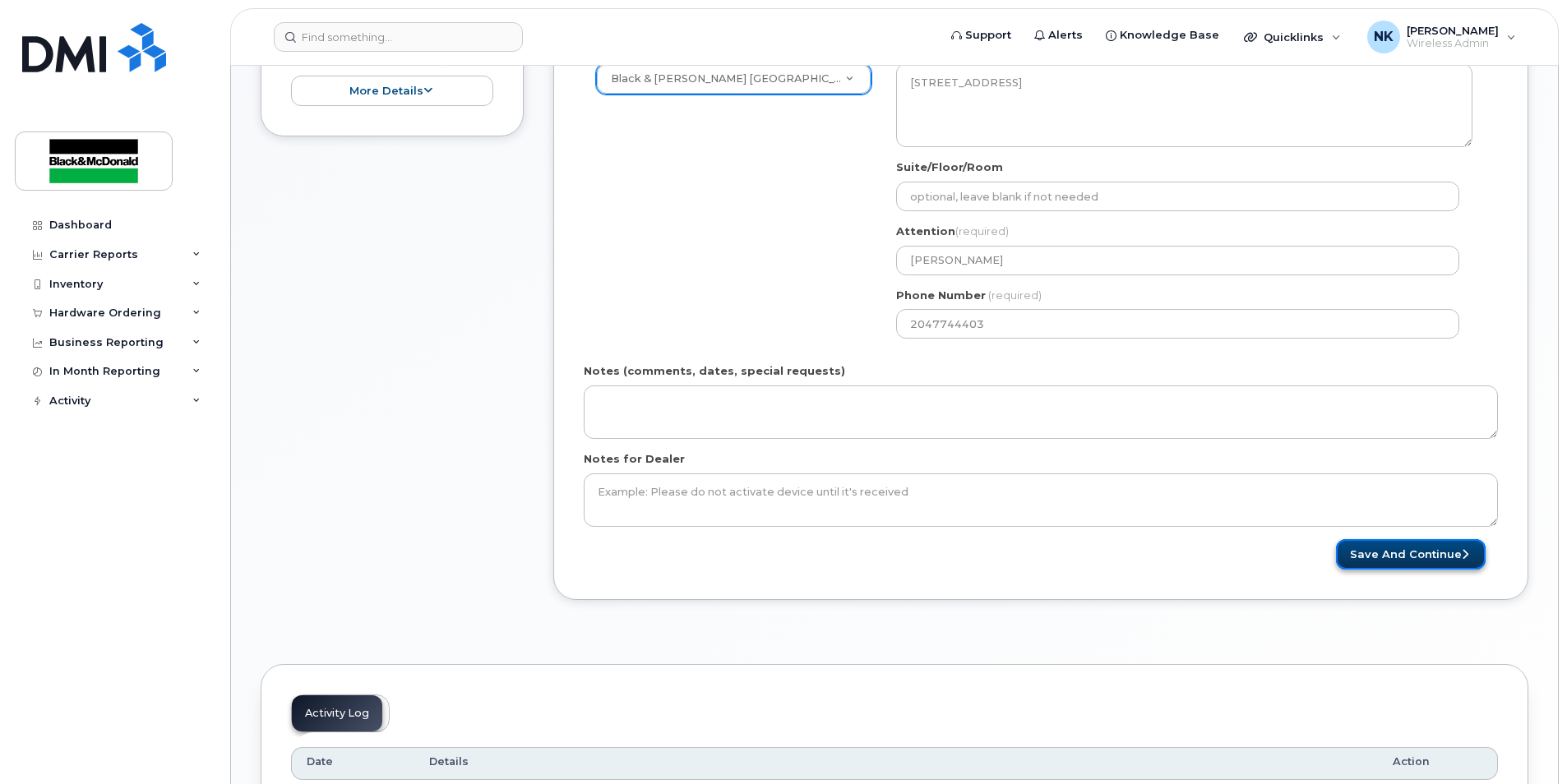
click at [1406, 563] on button "Save and Continue" at bounding box center [1410, 553] width 149 height 30
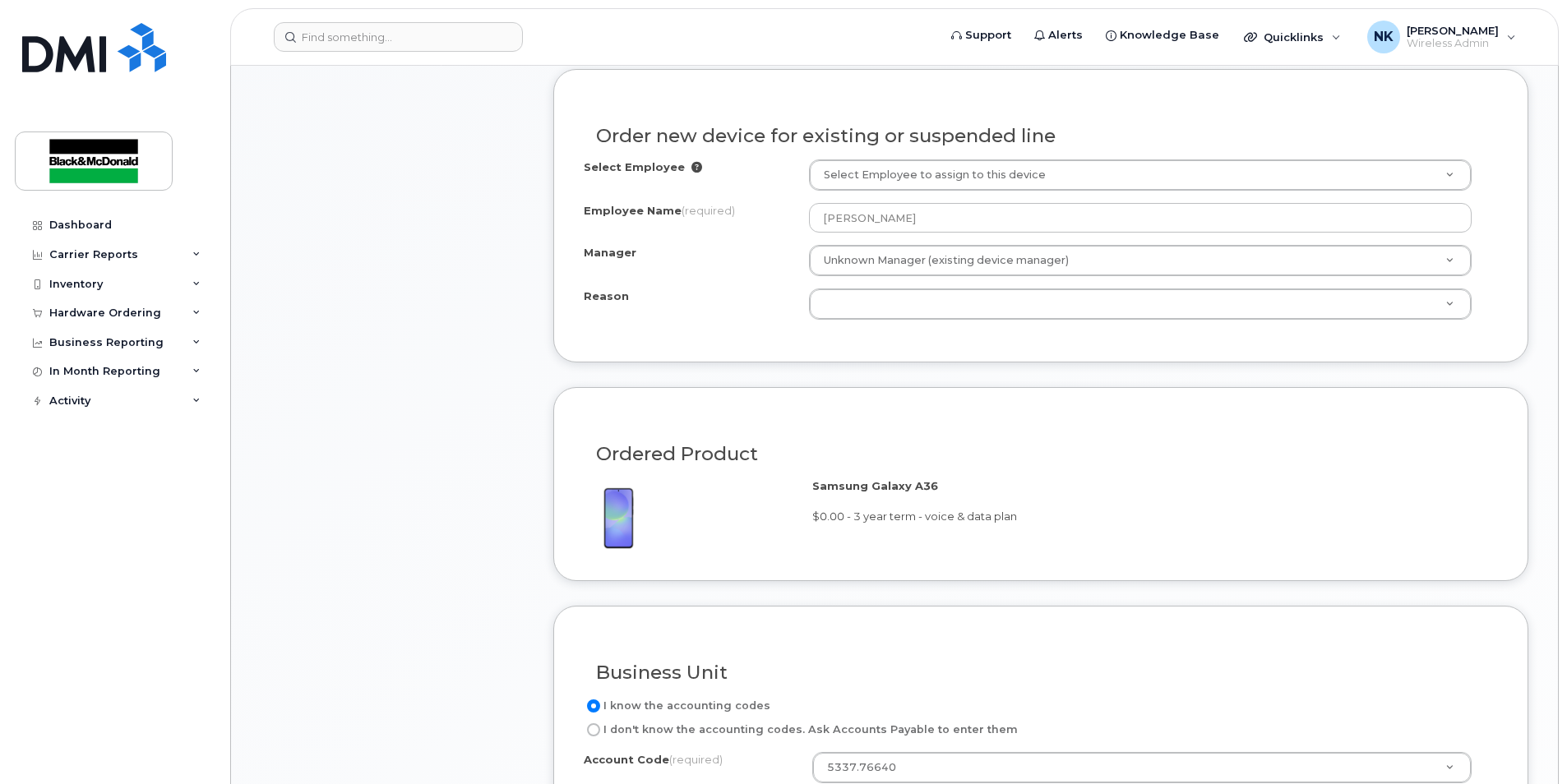
scroll to position [904, 0]
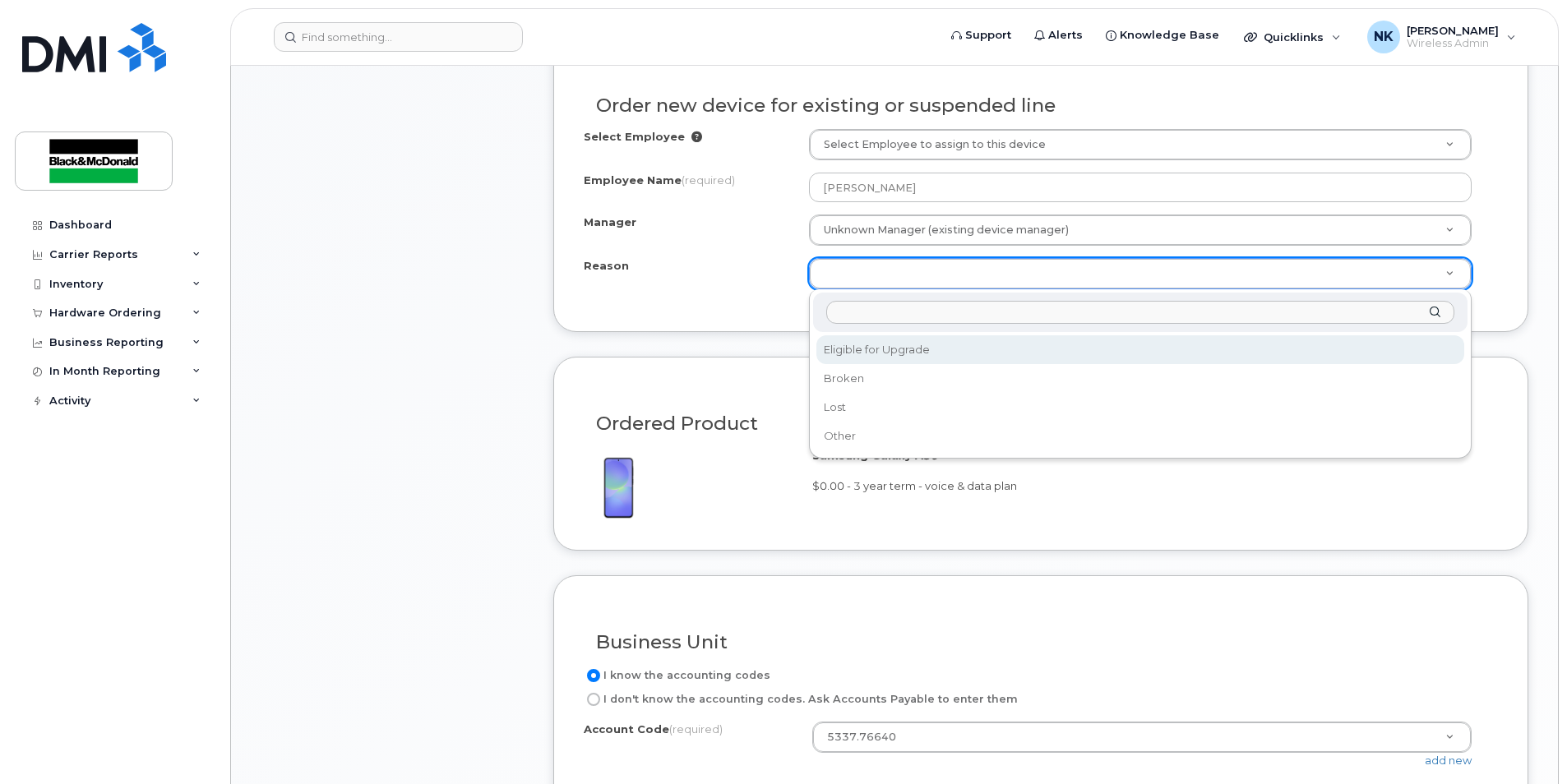
select select "eligible_for_upgrade"
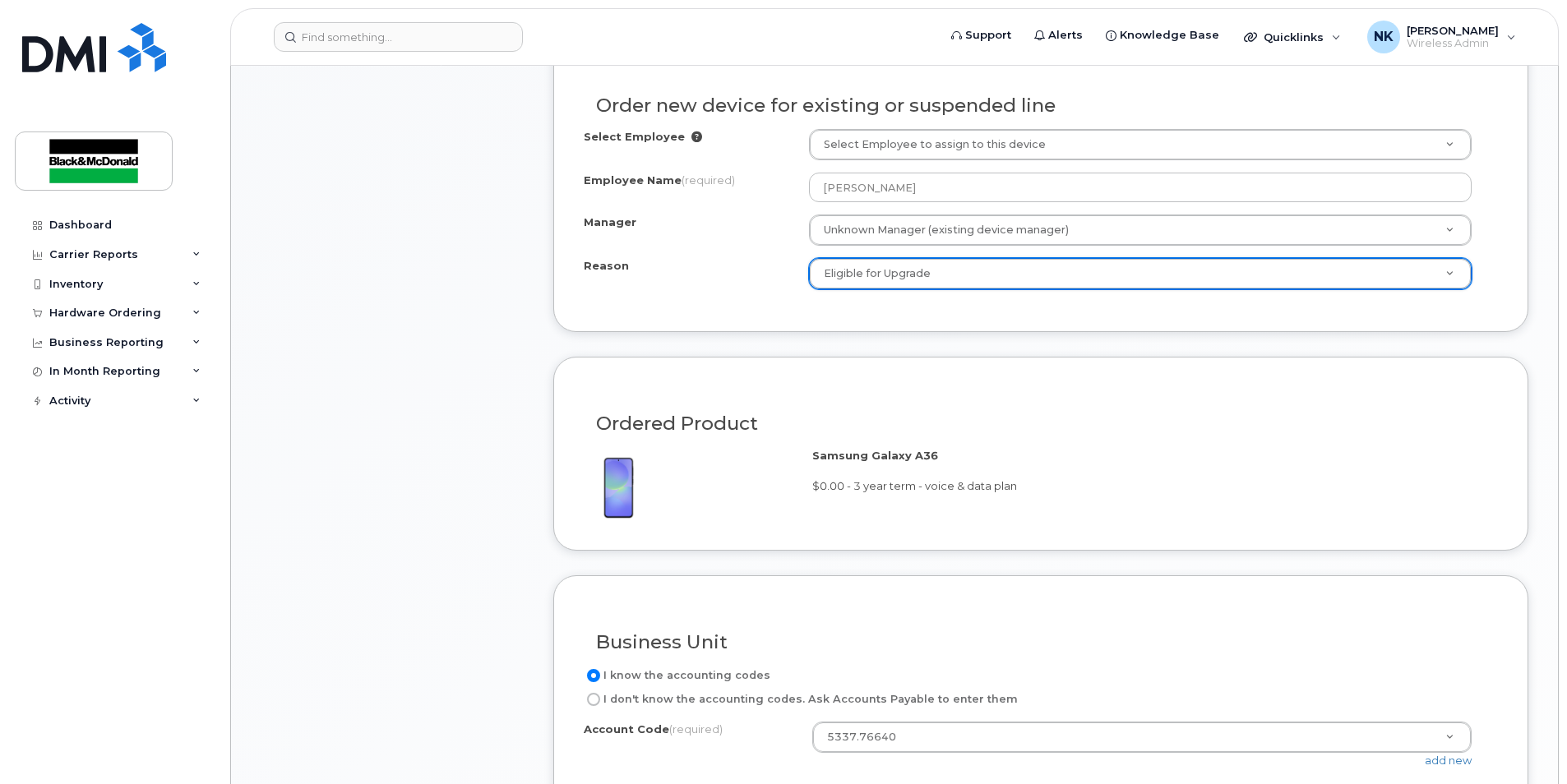
click at [753, 294] on div "Select Employee Select Employee to assign to this device Employee Name (require…" at bounding box center [1041, 215] width 914 height 173
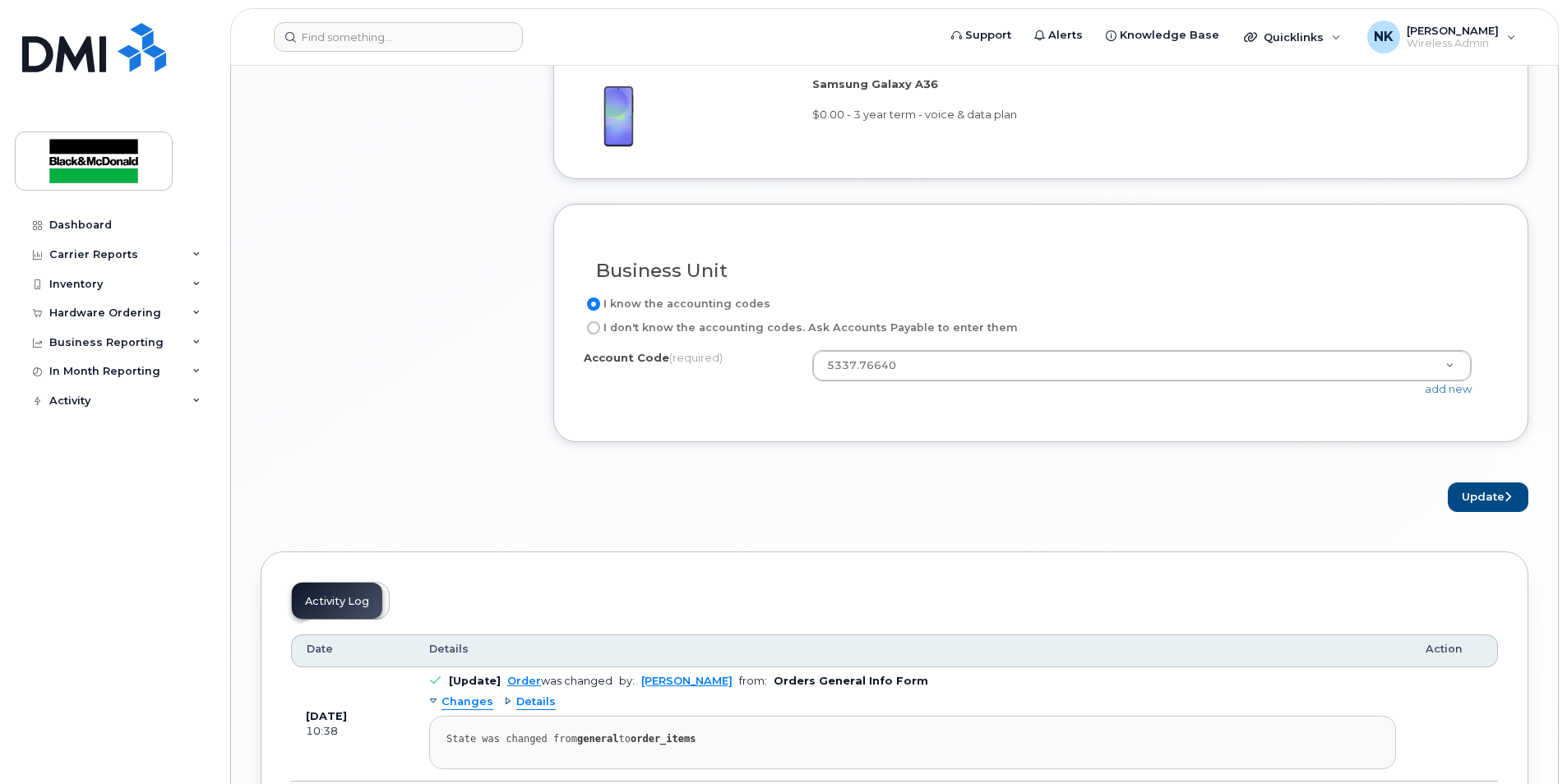
scroll to position [1315, 0]
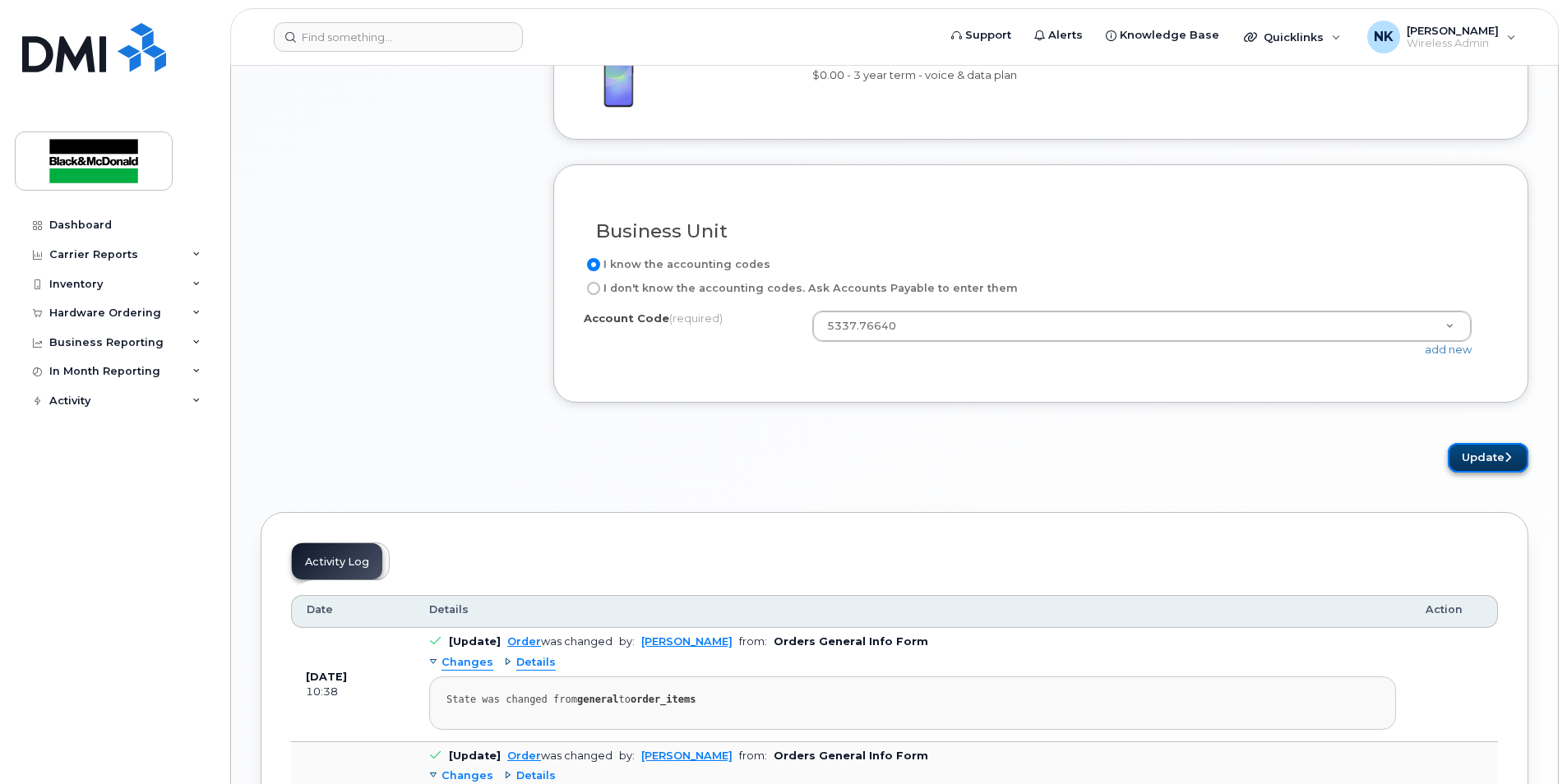
click at [1501, 455] on button "Update" at bounding box center [1488, 458] width 80 height 30
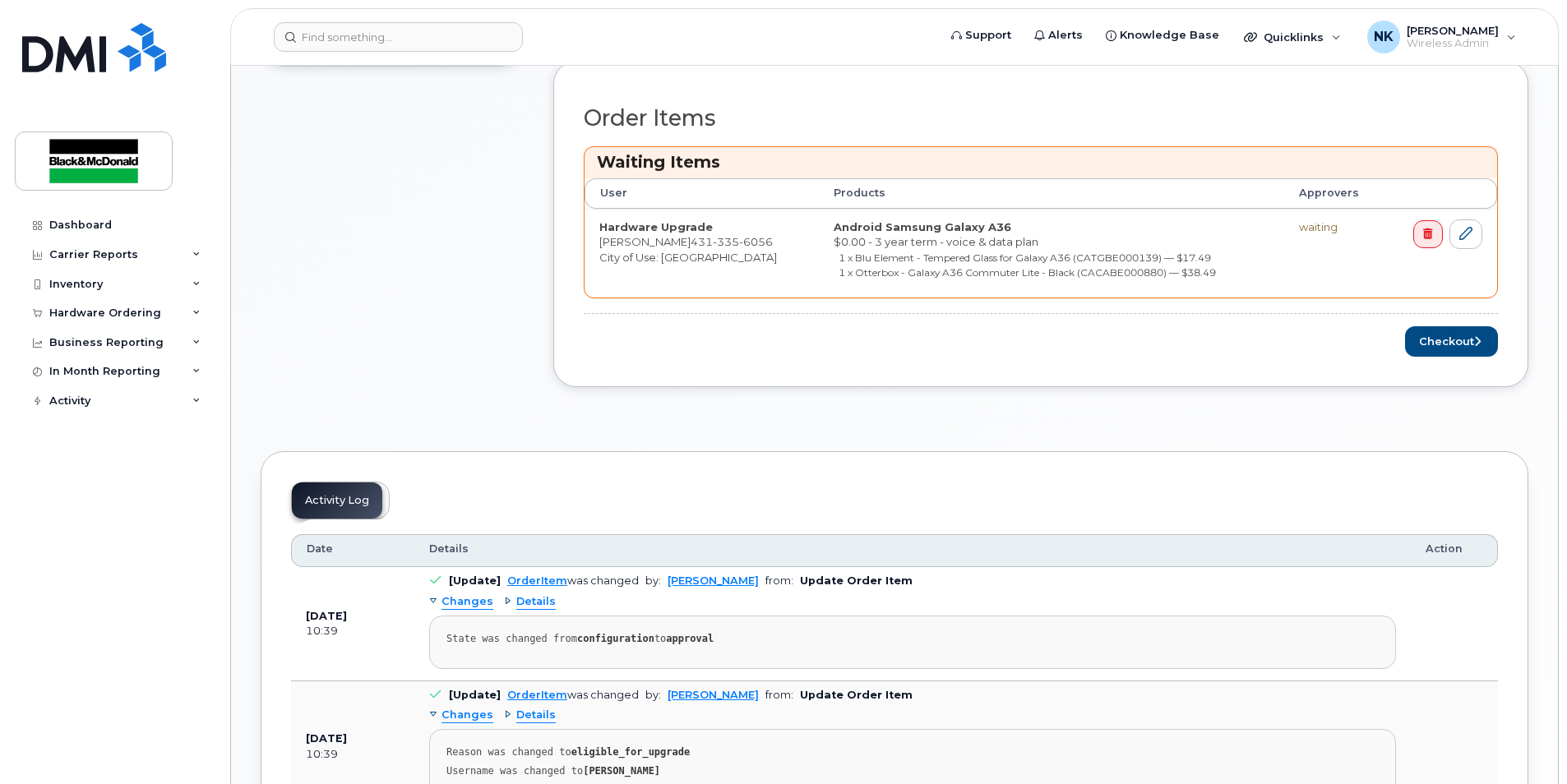
scroll to position [657, 0]
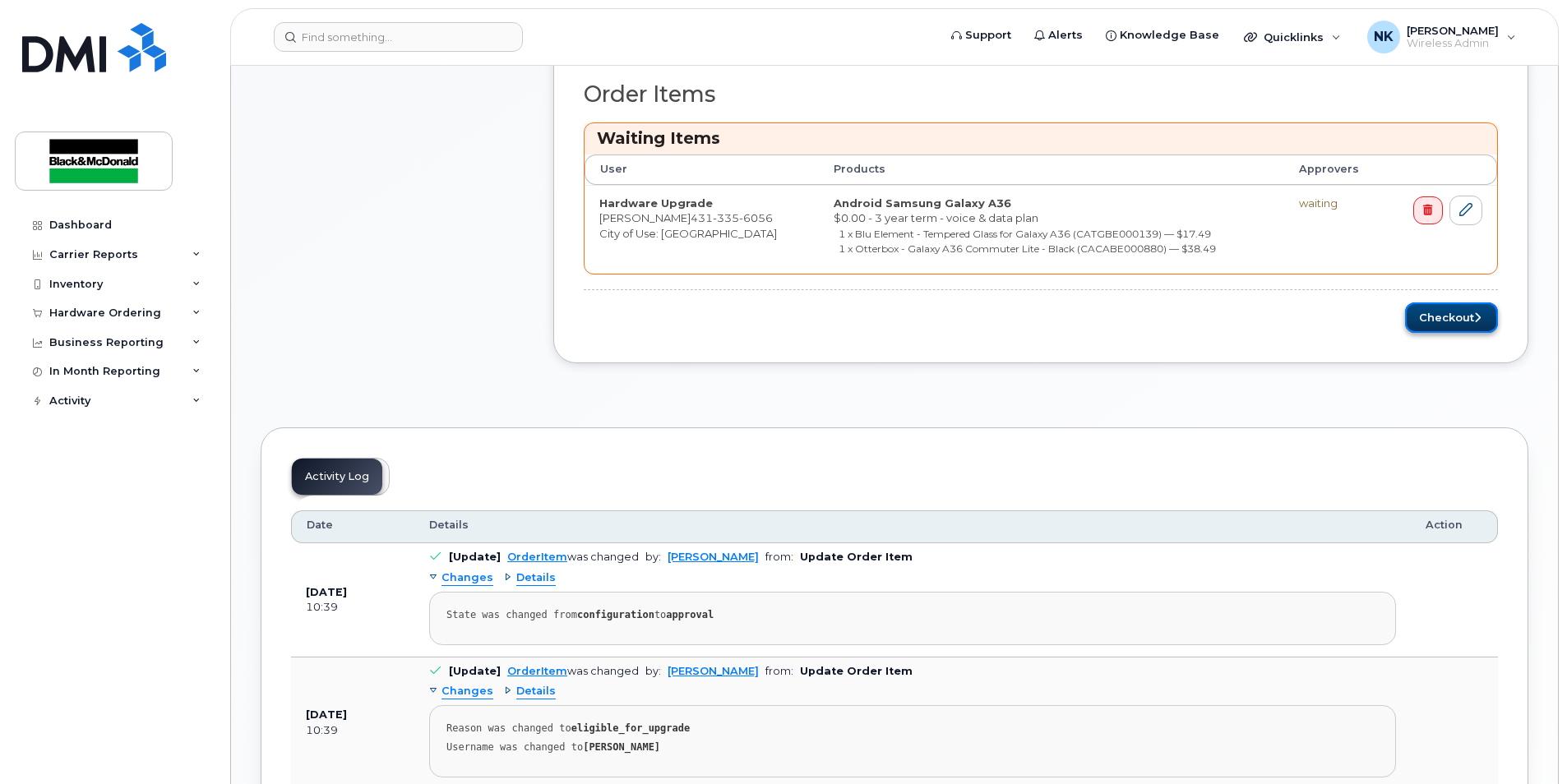
click at [1460, 322] on button "Checkout" at bounding box center [1451, 317] width 93 height 30
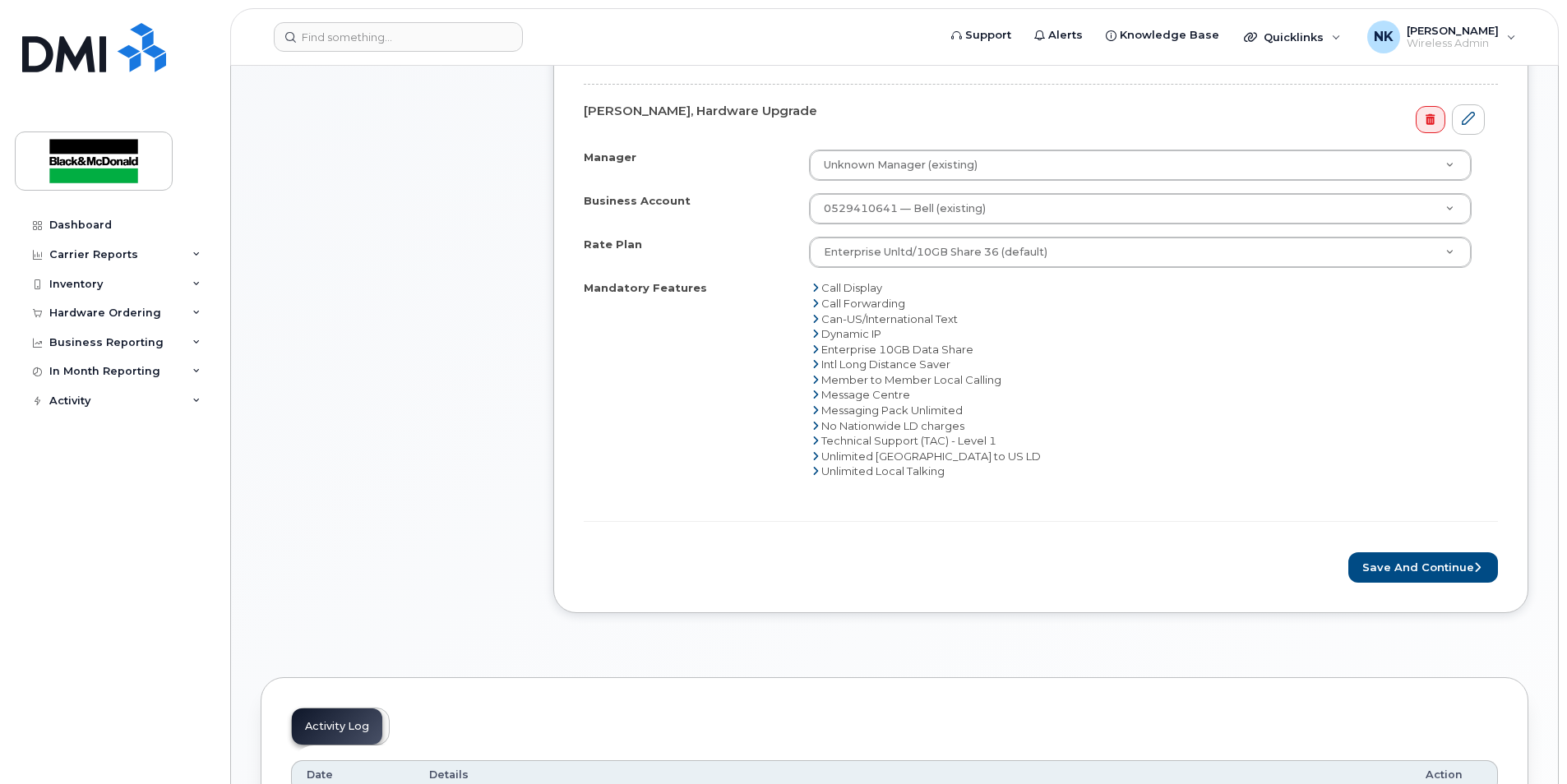
scroll to position [575, 0]
click at [1420, 566] on button "Save and Continue" at bounding box center [1423, 566] width 149 height 30
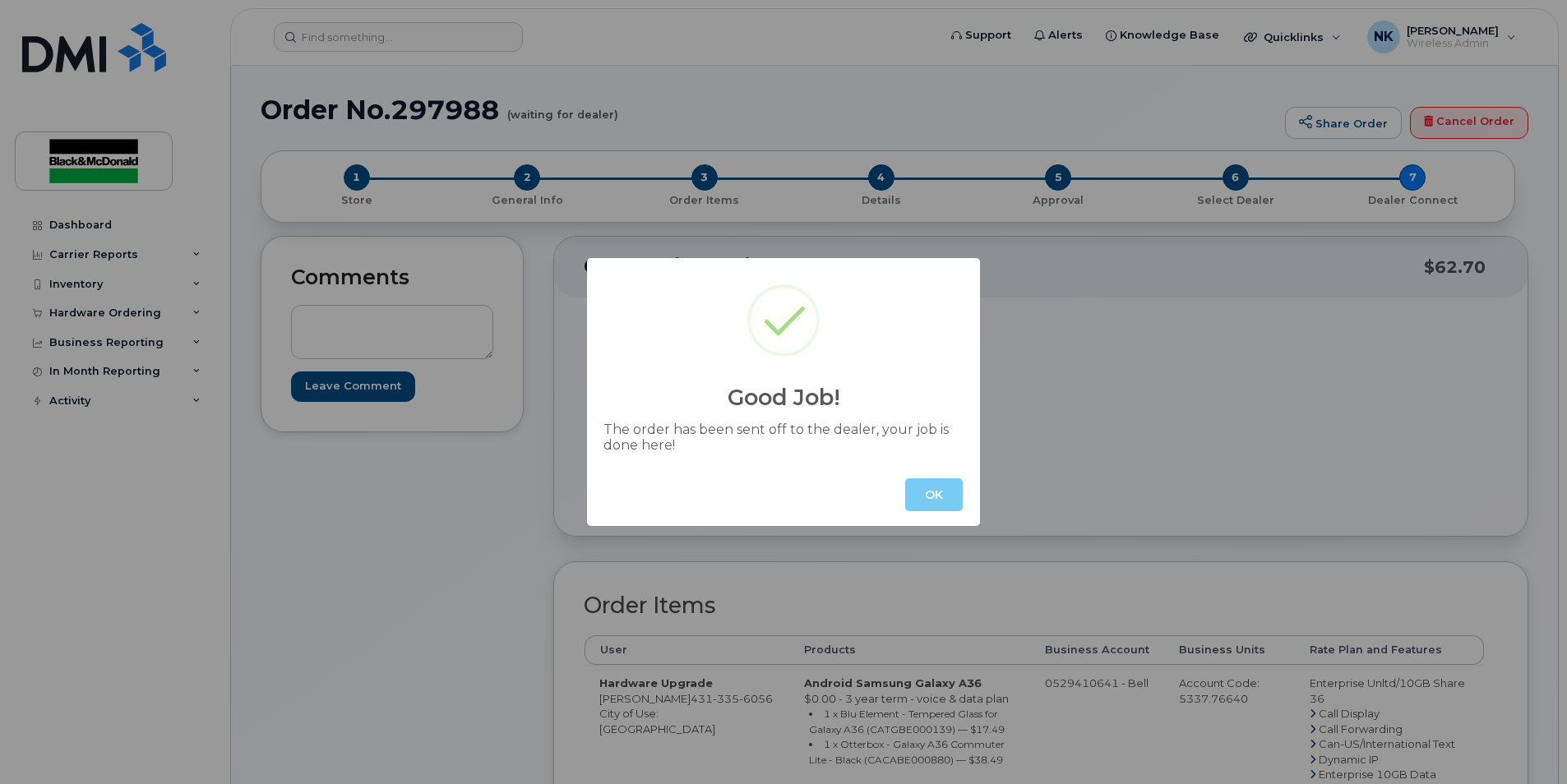
click at [946, 503] on button "OK" at bounding box center [934, 495] width 58 height 33
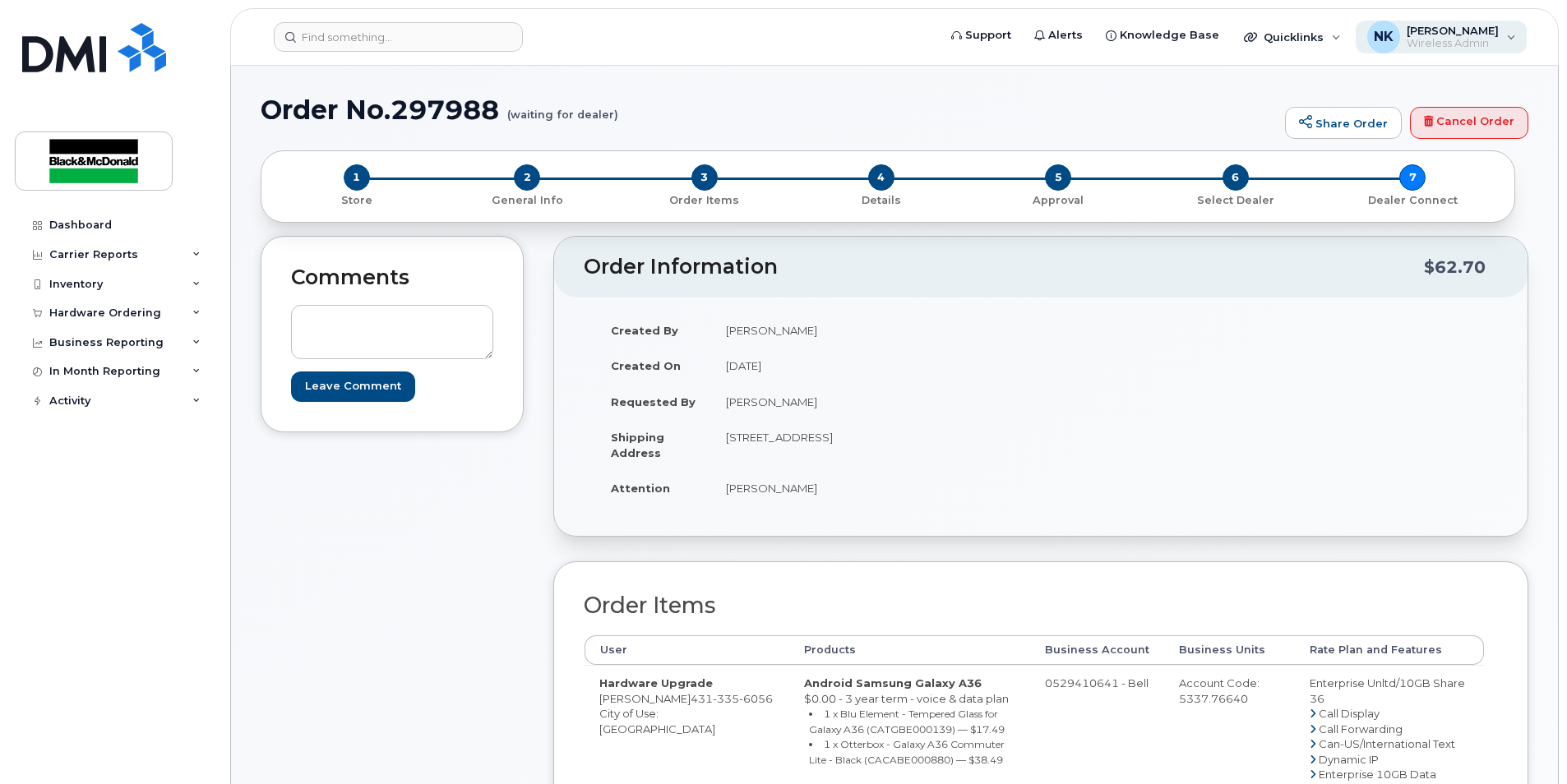
click at [1455, 35] on span "[PERSON_NAME]" at bounding box center [1452, 30] width 92 height 13
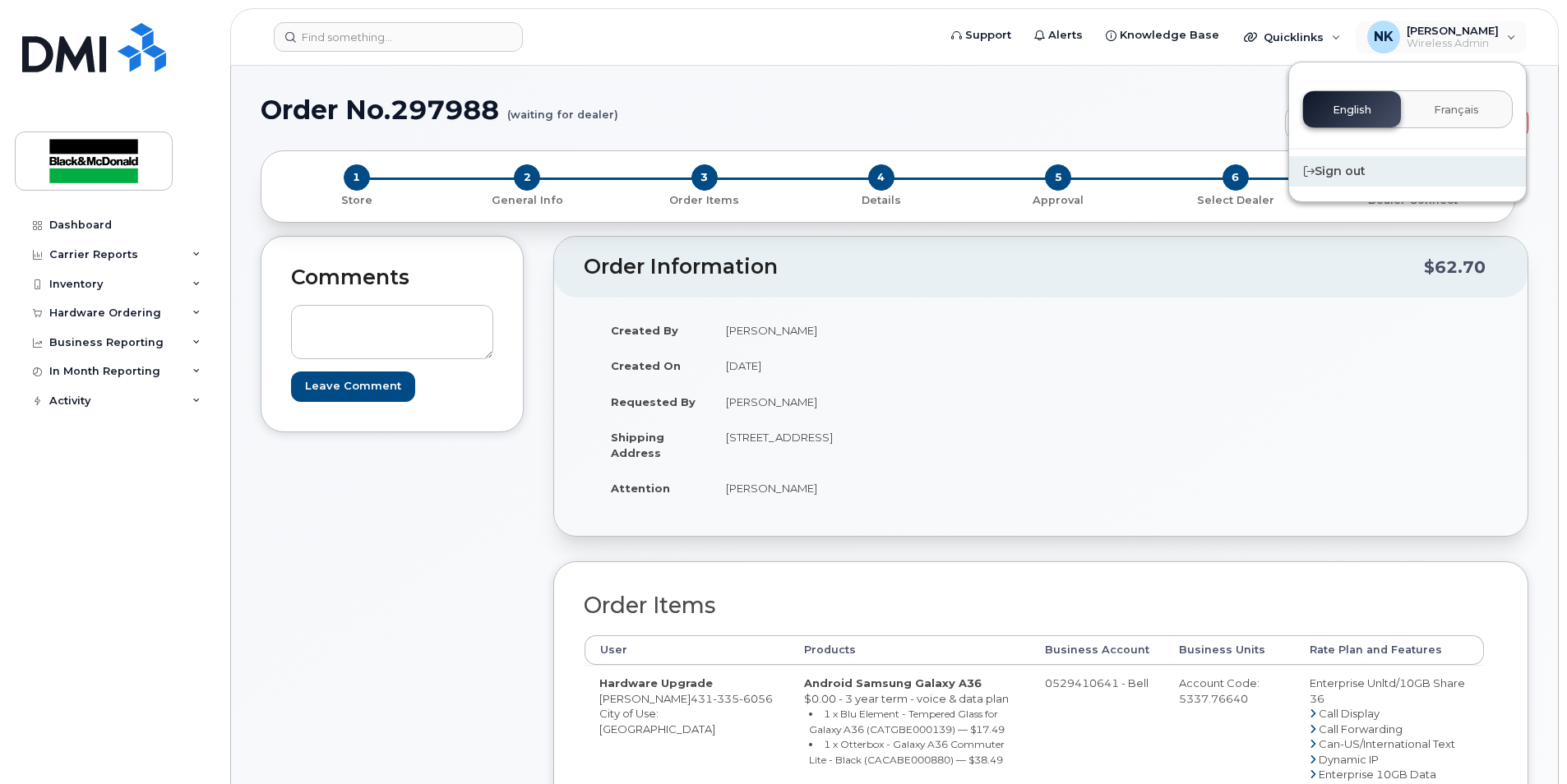
click at [1356, 174] on div "Sign out" at bounding box center [1407, 171] width 237 height 30
